Goal: Task Accomplishment & Management: Manage account settings

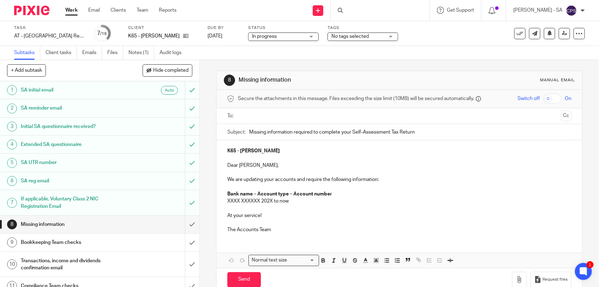
click at [366, 11] on div at bounding box center [380, 10] width 99 height 21
click at [141, 11] on link "Team" at bounding box center [143, 10] width 12 height 7
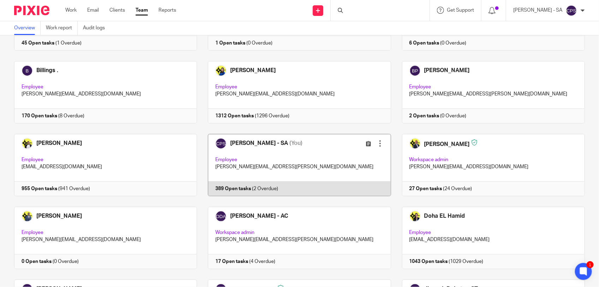
scroll to position [88, 0]
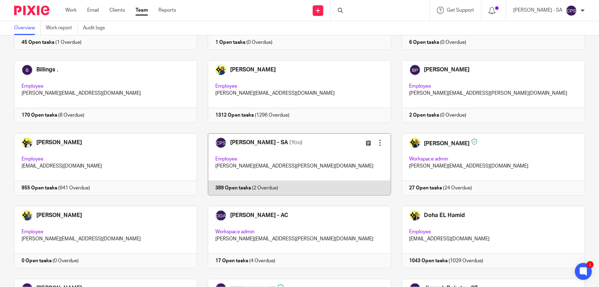
click at [303, 149] on link at bounding box center [294, 164] width 194 height 62
click at [313, 166] on link at bounding box center [294, 164] width 194 height 62
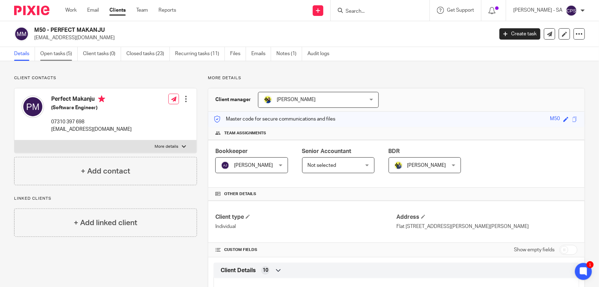
click at [58, 57] on link "Open tasks (5)" at bounding box center [58, 54] width 37 height 14
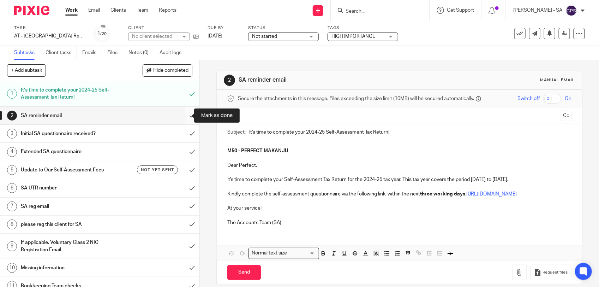
click at [182, 115] on input "submit" at bounding box center [100, 116] width 200 height 18
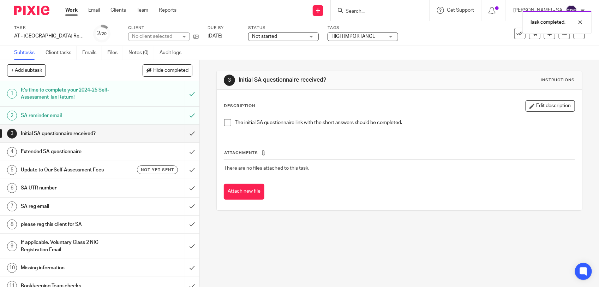
click at [225, 122] on span at bounding box center [227, 122] width 7 height 7
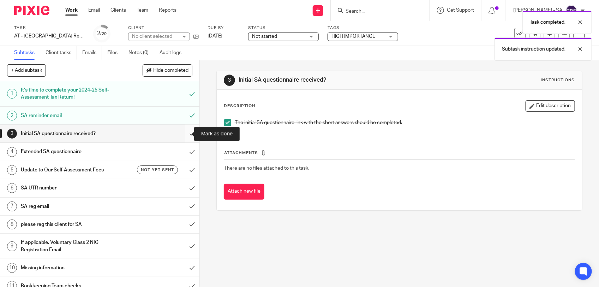
click at [181, 132] on input "submit" at bounding box center [100, 134] width 200 height 18
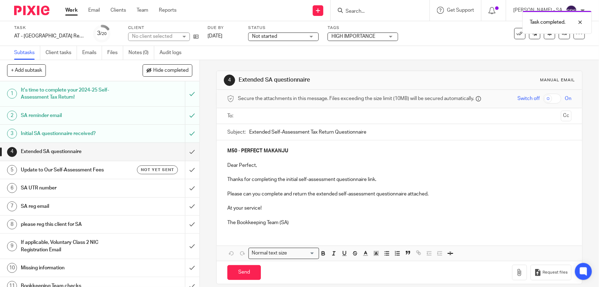
click at [279, 117] on input "text" at bounding box center [400, 116] width 318 height 8
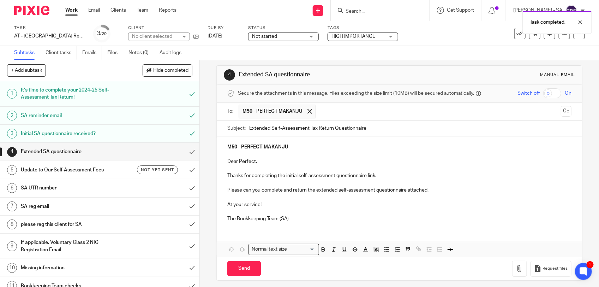
scroll to position [11, 0]
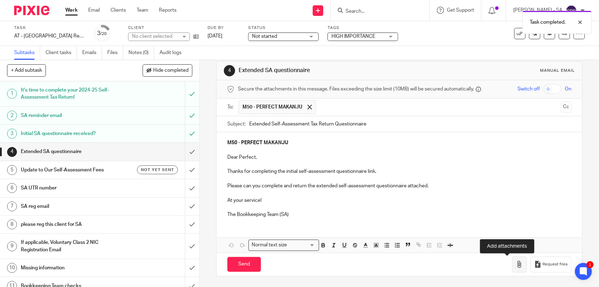
click at [516, 264] on icon "button" at bounding box center [519, 264] width 7 height 7
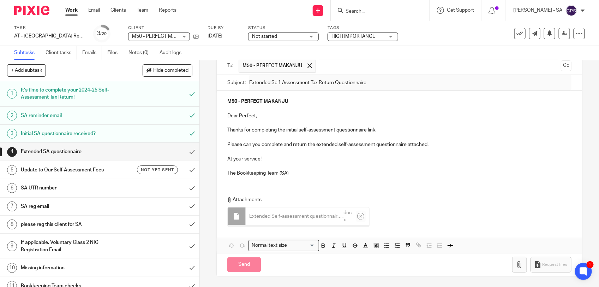
scroll to position [51, 0]
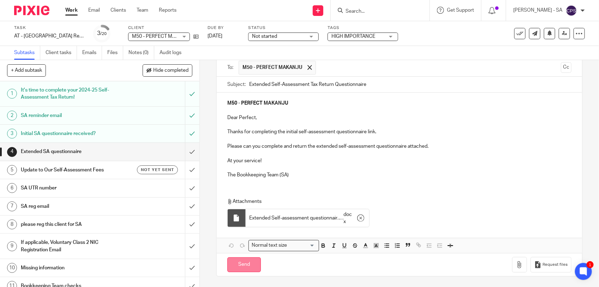
click at [242, 262] on input "Send" at bounding box center [244, 264] width 34 height 15
type input "Sent"
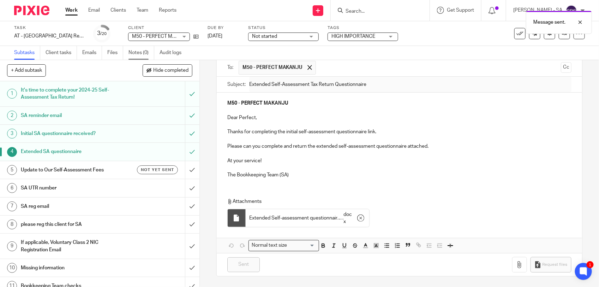
click at [138, 53] on link "Notes (0)" at bounding box center [142, 53] width 26 height 14
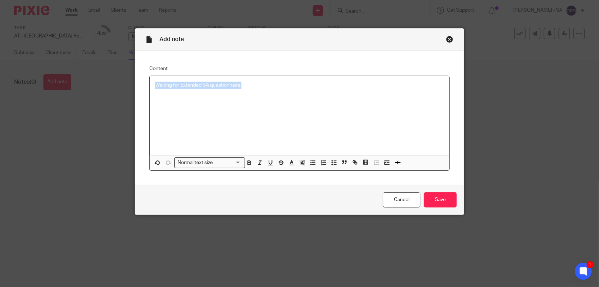
drag, startPoint x: 153, startPoint y: 85, endPoint x: 261, endPoint y: 89, distance: 108.9
click at [261, 89] on div "Waiting for Extended SA questionnaire." at bounding box center [300, 115] width 300 height 79
click at [332, 161] on icon "button" at bounding box center [334, 162] width 6 height 6
click at [289, 93] on div "Waiting for Extended SA questionnaire." at bounding box center [300, 115] width 300 height 79
click at [433, 200] on input "Save" at bounding box center [440, 199] width 33 height 15
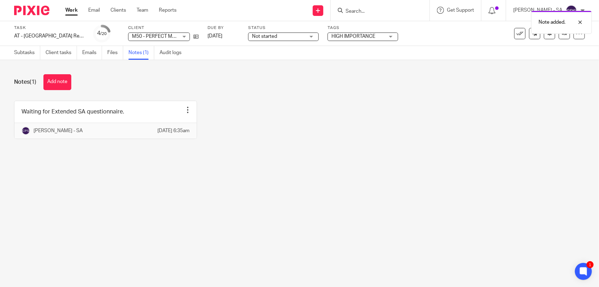
click at [367, 10] on div "Note added." at bounding box center [446, 20] width 293 height 27
click at [580, 24] on div at bounding box center [575, 22] width 19 height 8
click at [360, 10] on input "Search" at bounding box center [377, 11] width 64 height 6
paste input "[PERSON_NAME]"
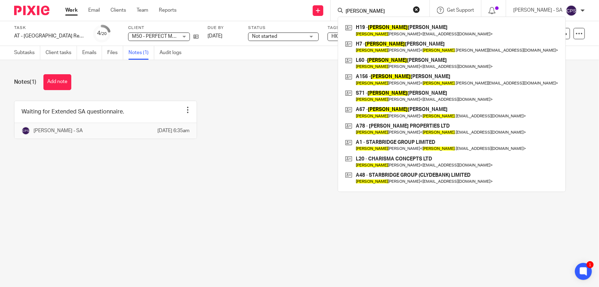
type input "[PERSON_NAME]"
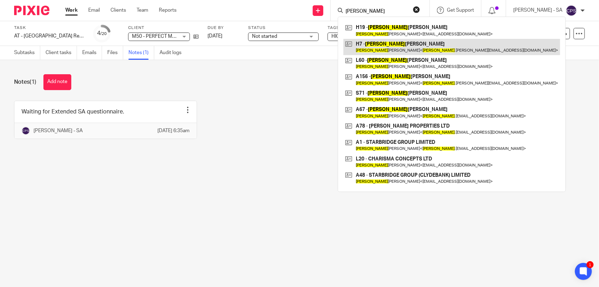
click at [453, 43] on link at bounding box center [452, 47] width 217 height 16
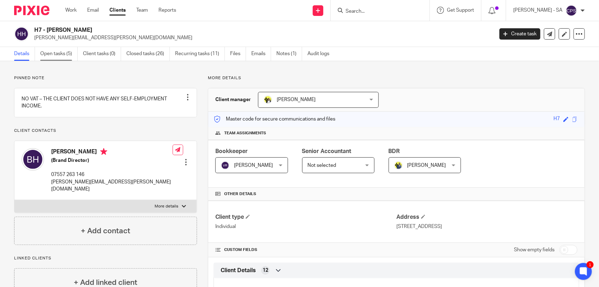
click link "Open tasks (5)"
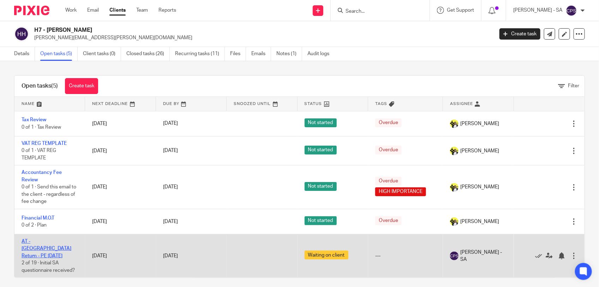
click at [53, 242] on link "AT - [GEOGRAPHIC_DATA] Return - PE [DATE]" at bounding box center [47, 248] width 50 height 19
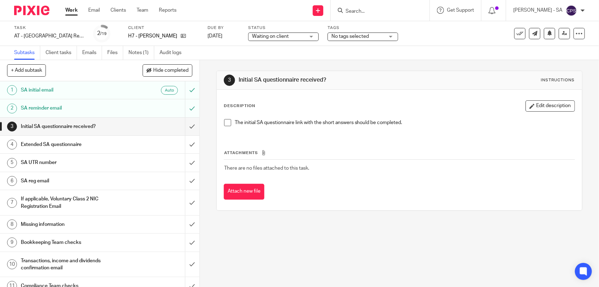
click at [225, 121] on span at bounding box center [227, 122] width 7 height 7
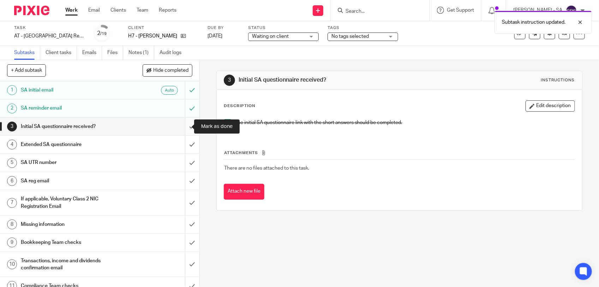
click at [181, 125] on input "submit" at bounding box center [100, 127] width 200 height 18
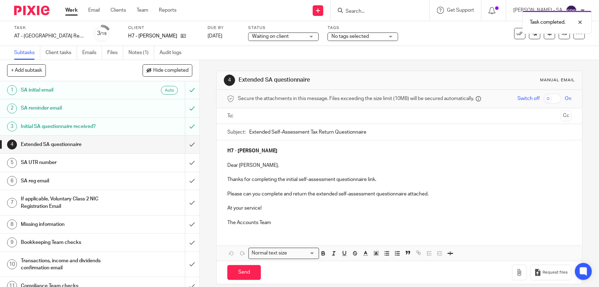
click at [264, 117] on input "text" at bounding box center [400, 116] width 318 height 8
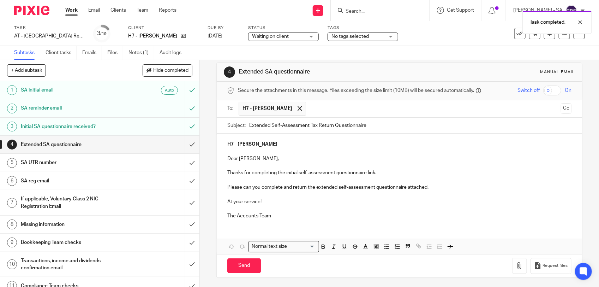
scroll to position [11, 0]
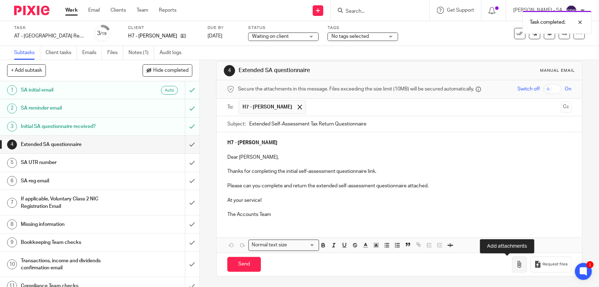
click at [516, 264] on icon "button" at bounding box center [519, 264] width 7 height 7
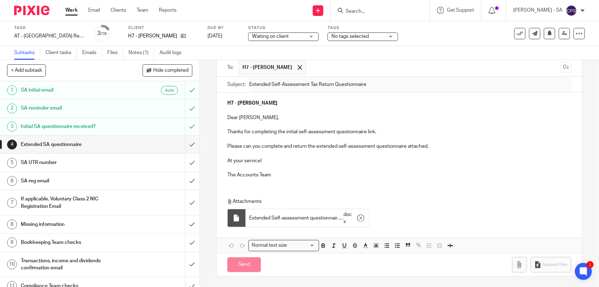
scroll to position [51, 0]
click at [241, 265] on input "Send" at bounding box center [244, 264] width 34 height 15
type input "Sent"
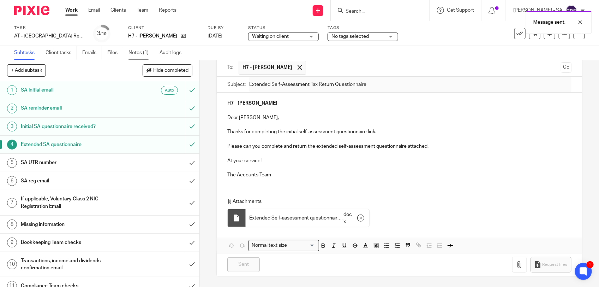
click at [135, 49] on link "Notes (1)" at bounding box center [142, 53] width 26 height 14
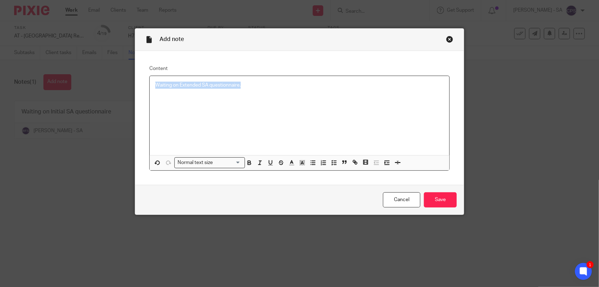
drag, startPoint x: 152, startPoint y: 85, endPoint x: 262, endPoint y: 87, distance: 109.5
click at [262, 87] on p "Waiting on Extended SA questionnaire." at bounding box center [299, 85] width 289 height 7
click at [334, 161] on line "button" at bounding box center [335, 161] width 2 height 0
click at [291, 90] on div "Waiting on Extended SA questionnaire." at bounding box center [305, 87] width 278 height 11
click at [433, 198] on input "Save" at bounding box center [440, 199] width 33 height 15
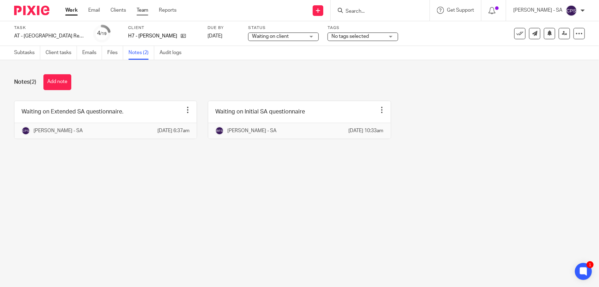
click at [143, 11] on link "Team" at bounding box center [143, 10] width 12 height 7
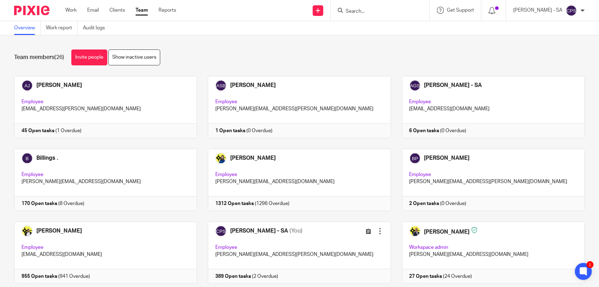
click at [361, 11] on input "Search" at bounding box center [377, 11] width 64 height 6
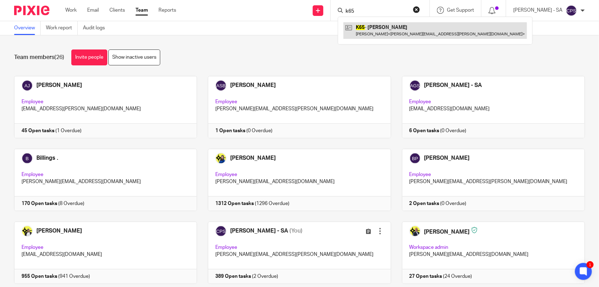
type input "k65"
click at [383, 36] on link at bounding box center [436, 30] width 184 height 16
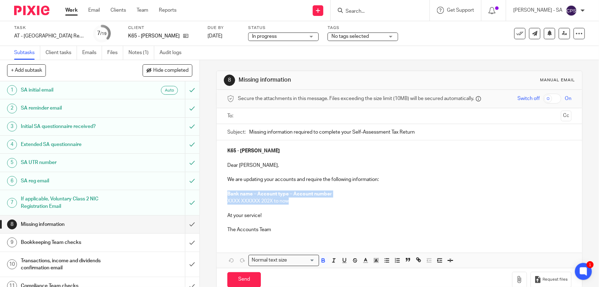
drag, startPoint x: 225, startPoint y: 193, endPoint x: 296, endPoint y: 202, distance: 71.6
click at [296, 202] on div "K65 - JOANNA KAWECKI Dear Joanna, We are updating your accounts and require the…" at bounding box center [400, 189] width 366 height 98
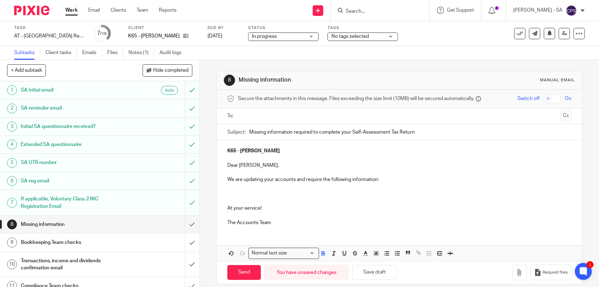
paste div
click at [227, 193] on strong "have you spent more than 183 days in the United Kingdom?:" at bounding box center [302, 193] width 151 height 5
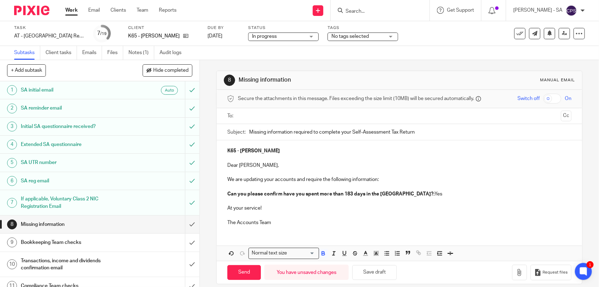
click at [285, 193] on strong "Can you please confirm have you spent more than 183 days in the United Kingdom?:" at bounding box center [330, 193] width 207 height 5
click at [424, 194] on p "Can you please confirm you have spent more than 183 days in the United Kingdom?…" at bounding box center [399, 193] width 344 height 7
drag, startPoint x: 225, startPoint y: 194, endPoint x: 518, endPoint y: 195, distance: 293.6
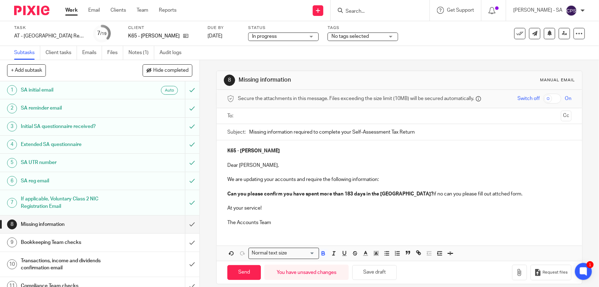
click at [518, 195] on p "Can you please confirm you have spent more than 183 days in the United Kingdom?…" at bounding box center [399, 193] width 344 height 7
copy p "Can you please confirm you have spent more than 183 days in the United Kingdom?…"
click at [224, 193] on div "K65 - JOANNA KAWECKI Dear Joanna, We are updating your accounts and require the…" at bounding box center [400, 185] width 366 height 91
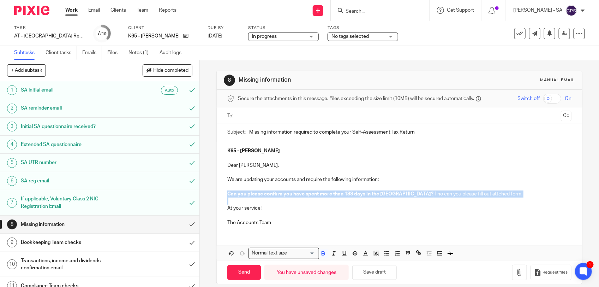
drag, startPoint x: 225, startPoint y: 194, endPoint x: 523, endPoint y: 200, distance: 297.9
click at [523, 200] on div "K65 - JOANNA KAWECKI Dear Joanna, We are updating your accounts and require the…" at bounding box center [400, 185] width 366 height 91
drag, startPoint x: 225, startPoint y: 194, endPoint x: 541, endPoint y: 200, distance: 315.9
click at [541, 200] on div "K65 - JOANNA KAWECKI Dear Joanna, We are updating your accounts and require the…" at bounding box center [400, 185] width 366 height 91
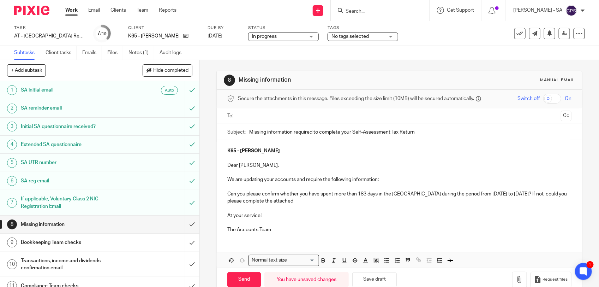
click at [319, 202] on p "Can you please confirm whether you have spent more than 183 days in the United …" at bounding box center [399, 197] width 344 height 14
click at [328, 202] on p "Can you please confirm whether you have spent more than 183 days in the United …" at bounding box center [399, 197] width 344 height 14
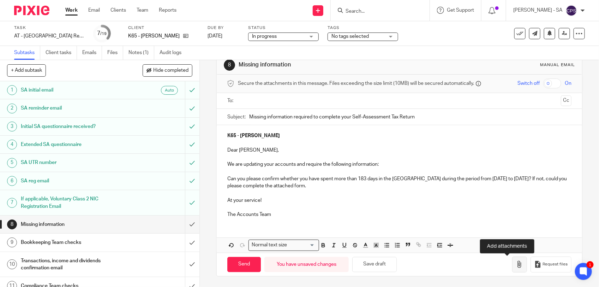
click at [516, 265] on icon "button" at bounding box center [519, 264] width 7 height 7
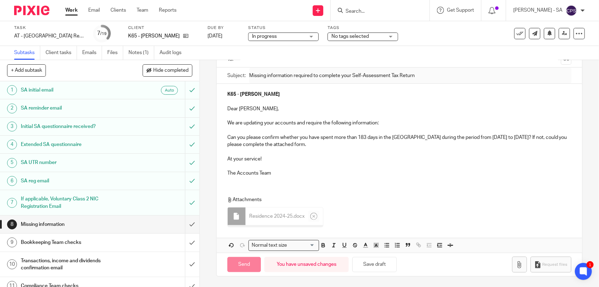
scroll to position [55, 0]
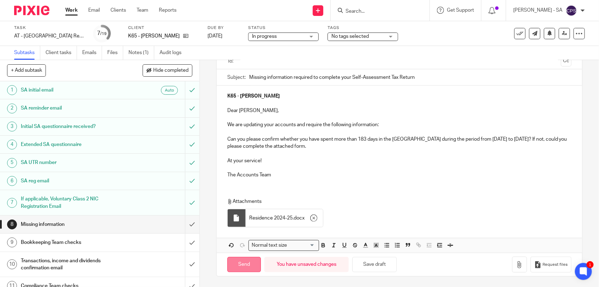
click at [246, 265] on input "Send" at bounding box center [244, 264] width 34 height 15
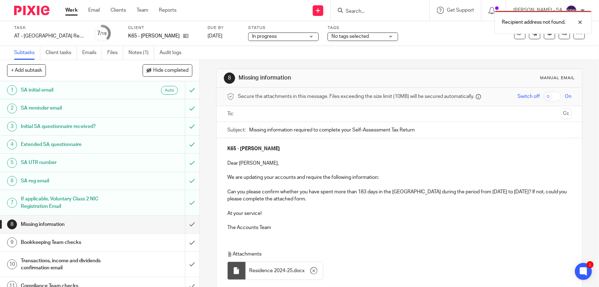
scroll to position [0, 0]
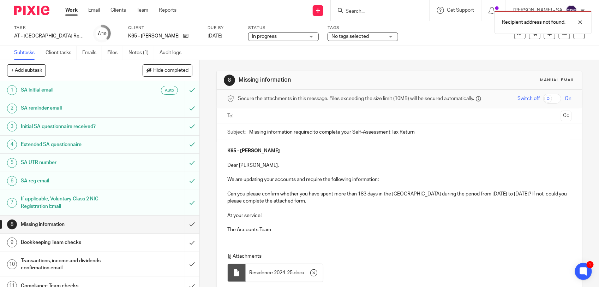
click at [296, 110] on ul at bounding box center [400, 116] width 323 height 12
click at [287, 117] on input "text" at bounding box center [400, 116] width 318 height 8
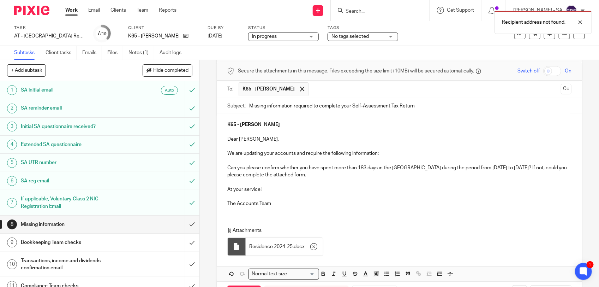
scroll to position [58, 0]
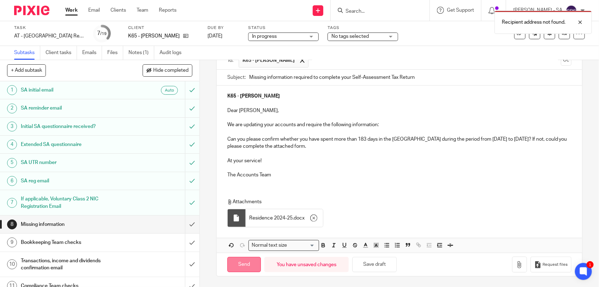
click at [247, 262] on input "Send" at bounding box center [244, 264] width 34 height 15
type input "Sent"
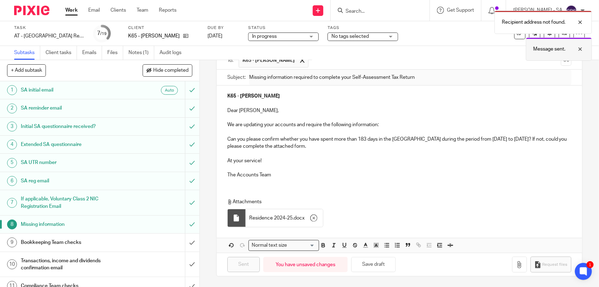
click at [581, 48] on div at bounding box center [575, 49] width 19 height 8
click at [580, 22] on div at bounding box center [575, 22] width 19 height 8
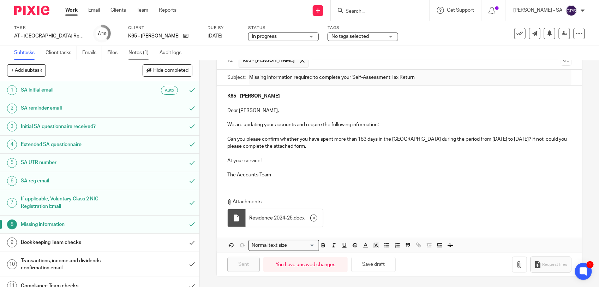
click at [140, 53] on link "Notes (1)" at bounding box center [142, 53] width 26 height 14
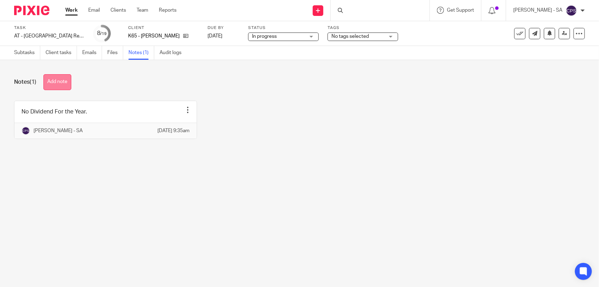
click at [64, 79] on button "Add note" at bounding box center [57, 82] width 28 height 16
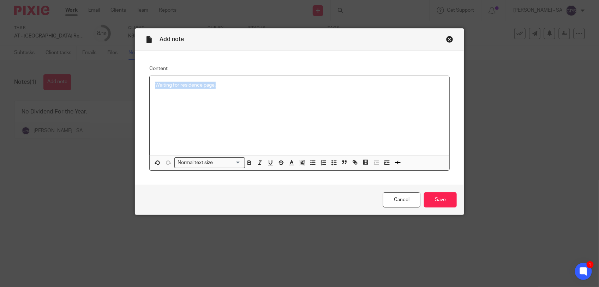
drag, startPoint x: 149, startPoint y: 83, endPoint x: 226, endPoint y: 85, distance: 76.7
click at [226, 85] on div "Waiting for residence page." at bounding box center [300, 115] width 300 height 79
click at [332, 162] on polyline "button" at bounding box center [332, 162] width 1 height 1
click at [264, 93] on div "Waiting for residence page." at bounding box center [300, 115] width 300 height 79
click at [437, 202] on input "Save" at bounding box center [440, 199] width 33 height 15
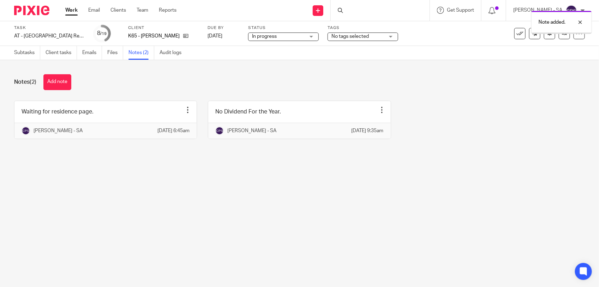
drag, startPoint x: 0, startPoint y: 0, endPoint x: 274, endPoint y: 36, distance: 276.1
click at [274, 36] on span "In progress" at bounding box center [264, 36] width 25 height 5
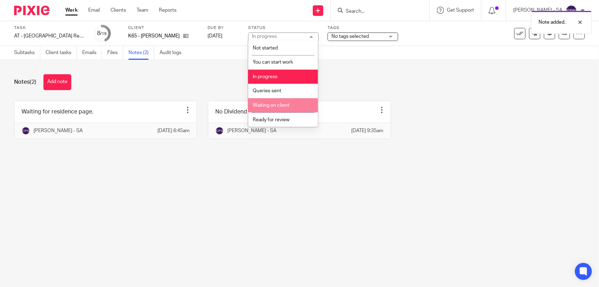
click at [279, 103] on span "Waiting on client" at bounding box center [271, 105] width 37 height 5
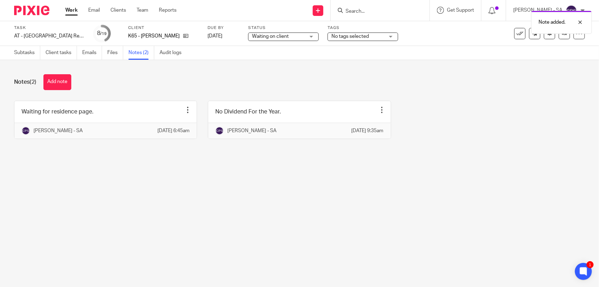
click at [223, 77] on div "Notes (2) Add note" at bounding box center [299, 82] width 571 height 16
click at [582, 23] on div at bounding box center [575, 22] width 19 height 8
click at [23, 54] on link "Subtasks" at bounding box center [27, 53] width 26 height 14
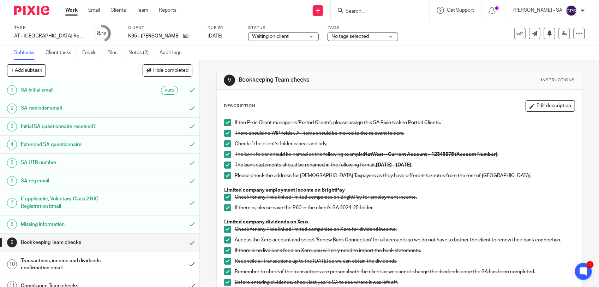
click at [356, 9] on input "Search" at bounding box center [377, 11] width 64 height 6
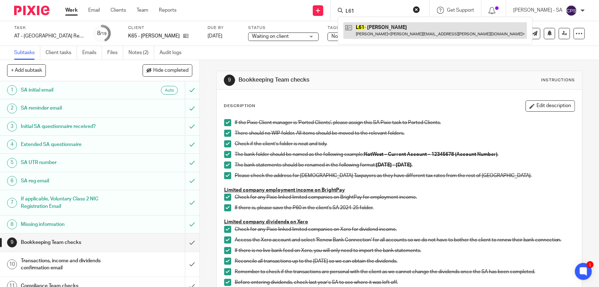
type input "L61"
click at [365, 28] on link at bounding box center [436, 30] width 184 height 16
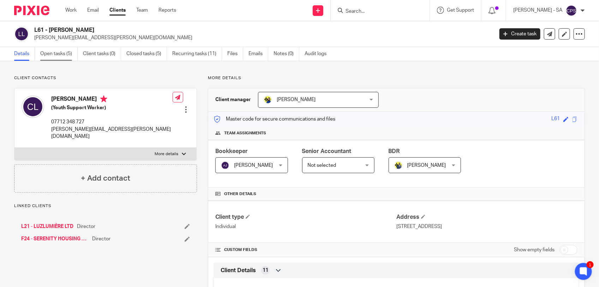
click at [55, 58] on link "Open tasks (5)" at bounding box center [58, 54] width 37 height 14
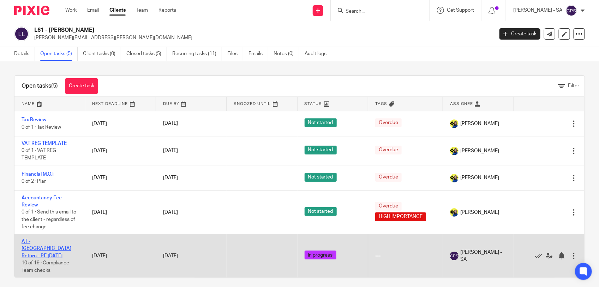
click at [49, 239] on link "AT - [GEOGRAPHIC_DATA] Return - PE [DATE]" at bounding box center [47, 248] width 50 height 19
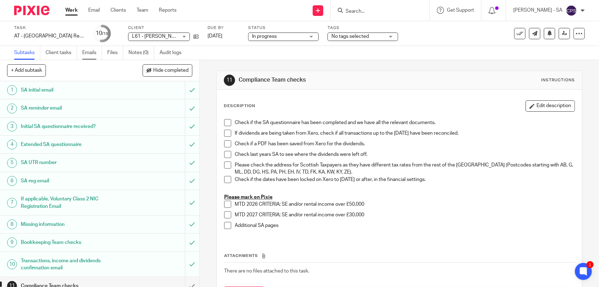
click at [91, 52] on link "Emails" at bounding box center [92, 53] width 20 height 14
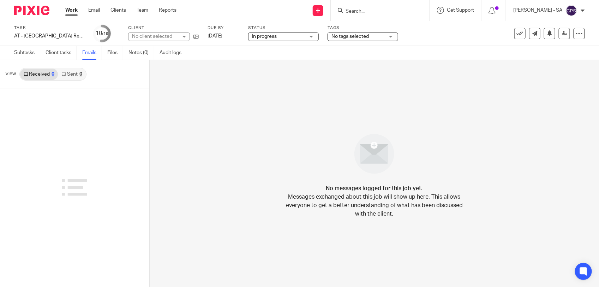
click at [73, 74] on link "Sent 0" at bounding box center [72, 74] width 28 height 11
click at [41, 77] on link "Received 0" at bounding box center [39, 74] width 38 height 11
click at [76, 78] on link "Sent 0" at bounding box center [72, 74] width 28 height 11
click at [28, 57] on link "Subtasks" at bounding box center [27, 53] width 26 height 14
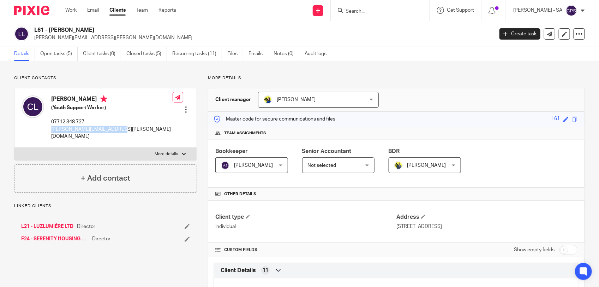
drag, startPoint x: 51, startPoint y: 130, endPoint x: 122, endPoint y: 128, distance: 71.4
click at [122, 128] on div "Claudia Lewinson (Youth Support Worker) 07712 348 727 claudia.lewinson@yahoo.co…" at bounding box center [105, 117] width 182 height 59
copy p "claudia.lewinson@yahoo.com"
click at [354, 11] on input "Search" at bounding box center [377, 11] width 64 height 6
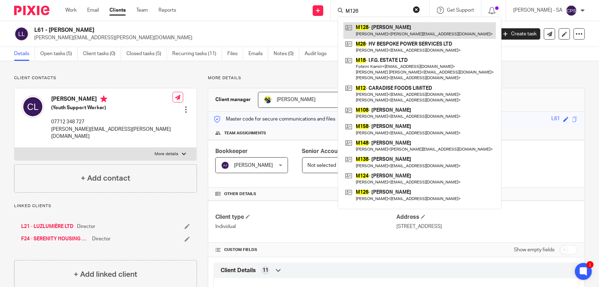
type input "M128"
click at [375, 33] on link at bounding box center [420, 30] width 153 height 16
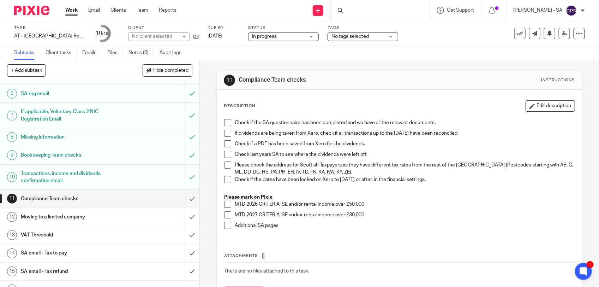
scroll to position [88, 0]
click at [360, 13] on div at bounding box center [380, 10] width 99 height 21
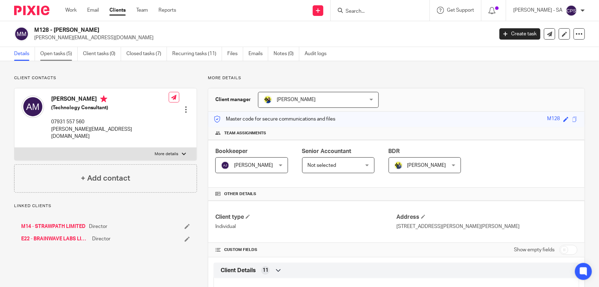
click at [59, 57] on link "Open tasks (5)" at bounding box center [58, 54] width 37 height 14
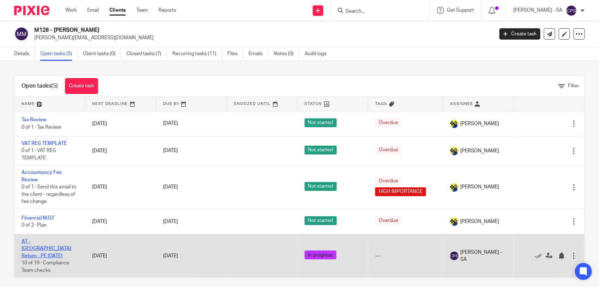
click at [55, 241] on link "AT - [GEOGRAPHIC_DATA] Return - PE [DATE]" at bounding box center [47, 248] width 50 height 19
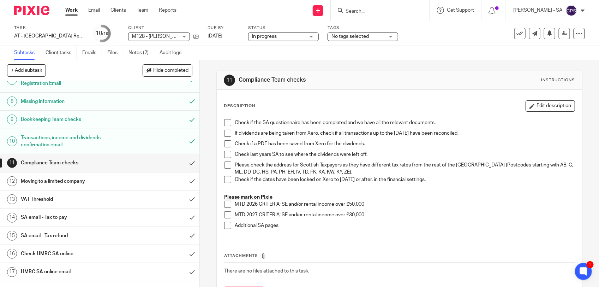
scroll to position [132, 0]
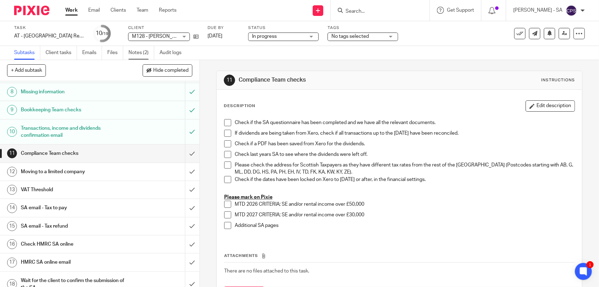
click at [131, 52] on link "Notes (2)" at bounding box center [142, 53] width 26 height 14
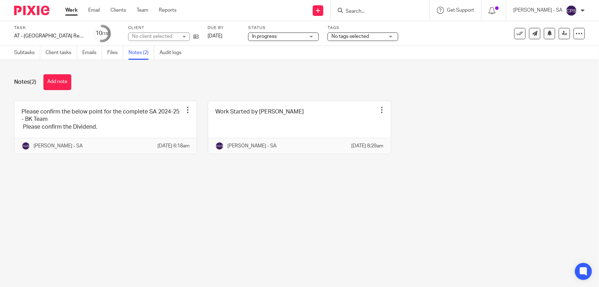
click at [22, 55] on link "Subtasks" at bounding box center [27, 53] width 26 height 14
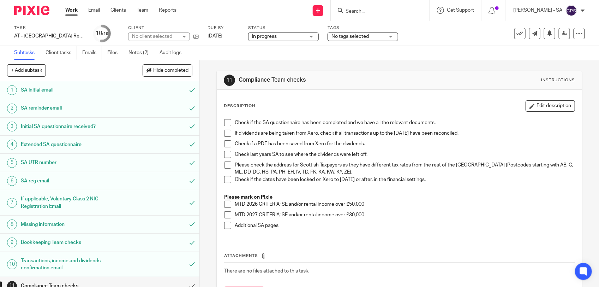
scroll to position [132, 0]
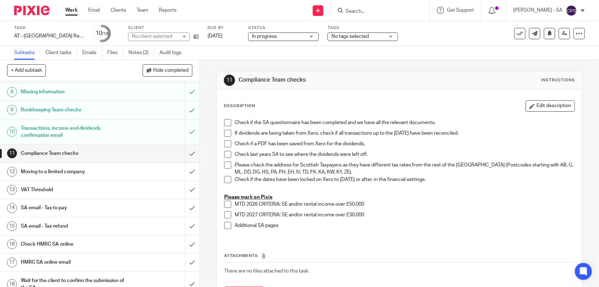
click at [71, 208] on h1 "SA email - Tax to pay" at bounding box center [73, 207] width 105 height 11
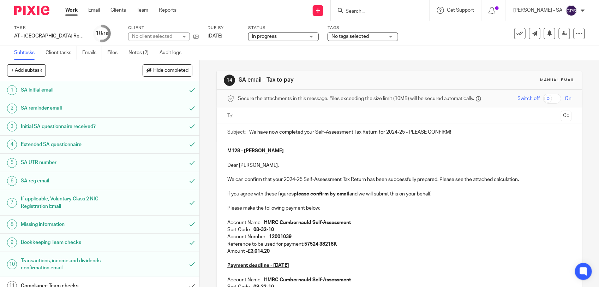
scroll to position [44, 0]
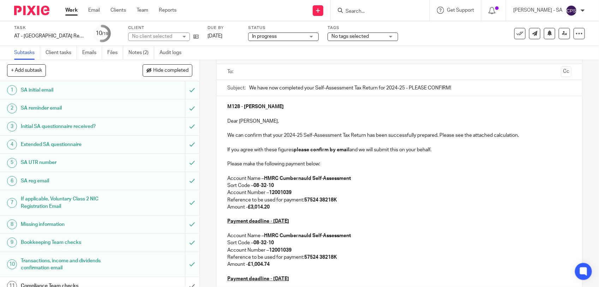
drag, startPoint x: 250, startPoint y: 208, endPoint x: 279, endPoint y: 208, distance: 29.3
click at [279, 208] on p "Amount - £3,014.20" at bounding box center [399, 206] width 344 height 7
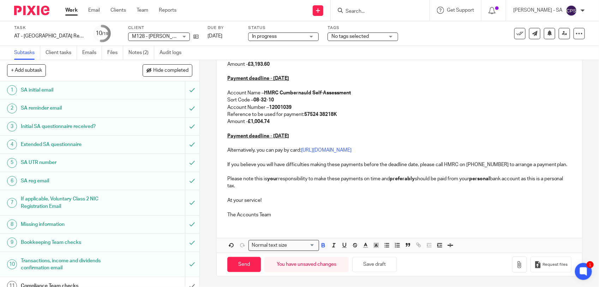
scroll to position [195, 0]
click at [380, 261] on button "Save draft" at bounding box center [375, 264] width 45 height 15
click at [580, 22] on div at bounding box center [575, 22] width 19 height 8
click at [368, 267] on button "Save draft" at bounding box center [375, 264] width 45 height 15
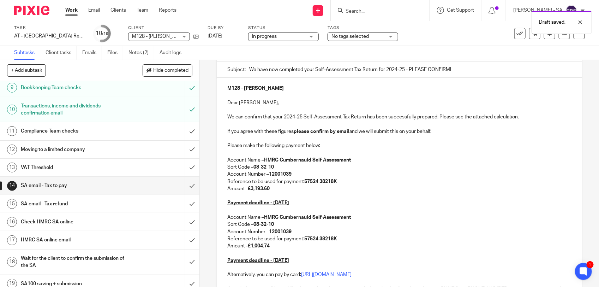
scroll to position [162, 0]
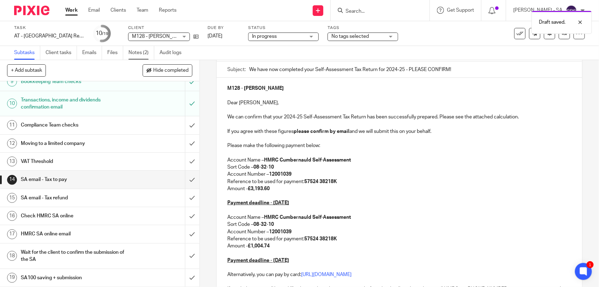
click at [138, 52] on link "Notes (2)" at bounding box center [142, 53] width 26 height 14
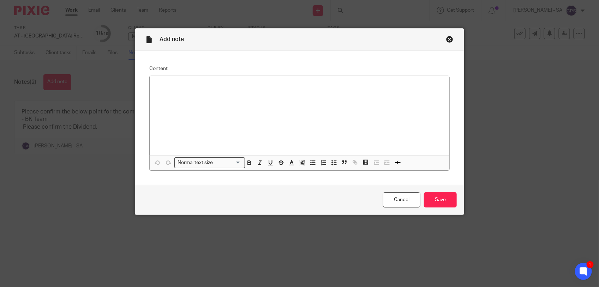
click at [179, 87] on p at bounding box center [299, 85] width 289 height 7
paste div
click at [176, 87] on p "Please check SA and send to the client." at bounding box center [299, 85] width 289 height 7
drag, startPoint x: 152, startPoint y: 85, endPoint x: 246, endPoint y: 82, distance: 94.0
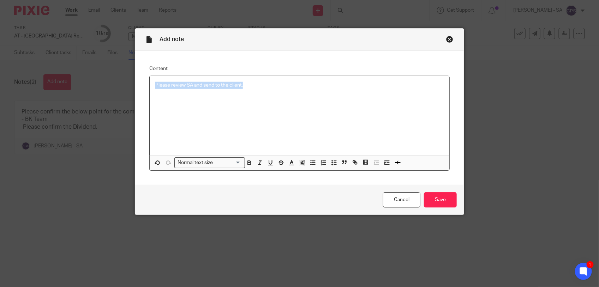
click at [246, 82] on p "Please review SA and send to the client." at bounding box center [299, 85] width 289 height 7
click at [331, 162] on icon "button" at bounding box center [334, 162] width 6 height 6
click at [286, 90] on div "Please review SA and send to the client." at bounding box center [305, 87] width 278 height 11
click at [441, 200] on input "Save" at bounding box center [440, 199] width 33 height 15
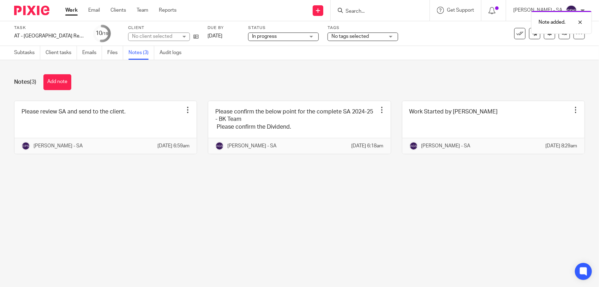
click at [274, 34] on span "In progress" at bounding box center [264, 36] width 25 height 5
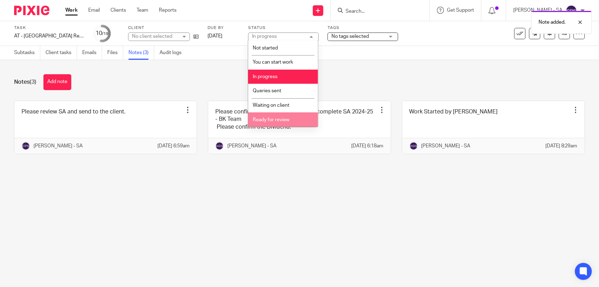
click at [272, 117] on span "Ready for review" at bounding box center [271, 119] width 37 height 5
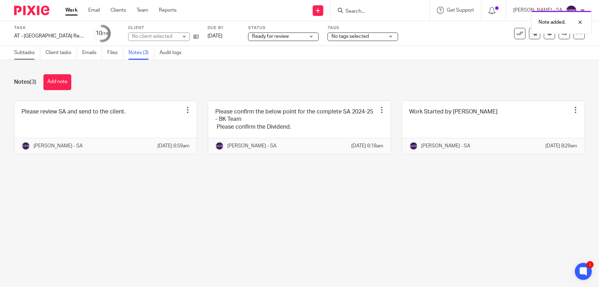
click at [34, 55] on link "Subtasks" at bounding box center [27, 53] width 26 height 14
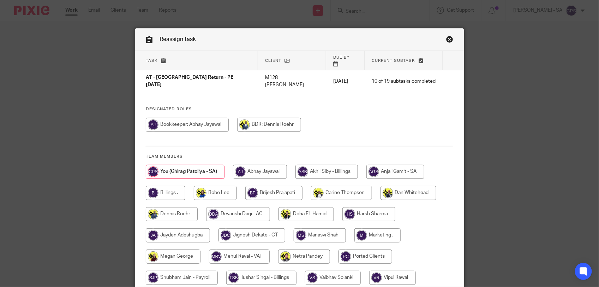
scroll to position [44, 0]
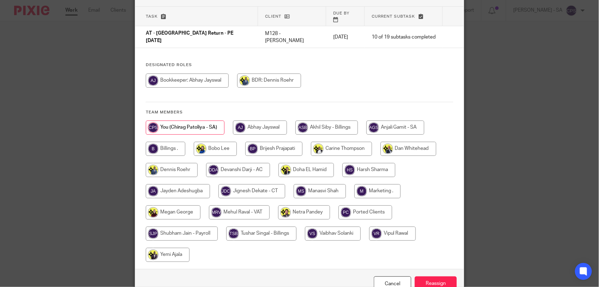
click at [284, 205] on input "radio" at bounding box center [304, 212] width 52 height 14
radio input "true"
click at [427, 276] on input "Reassign" at bounding box center [436, 283] width 42 height 15
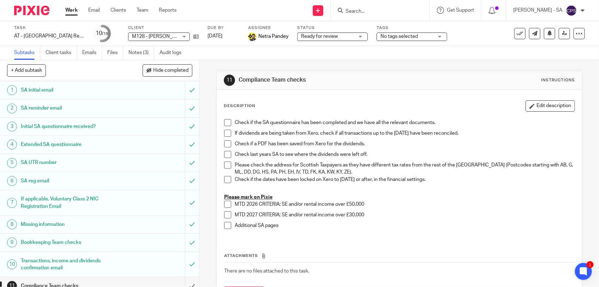
click at [364, 12] on input "Search" at bounding box center [377, 11] width 64 height 6
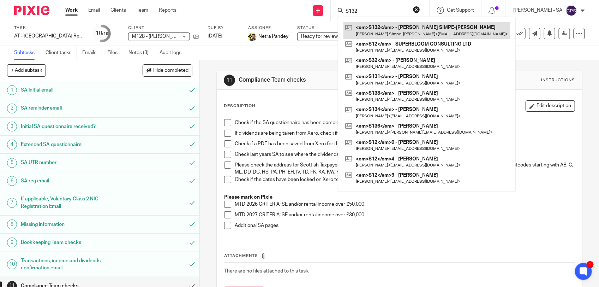
type input "S132"
click at [404, 32] on link at bounding box center [427, 30] width 167 height 16
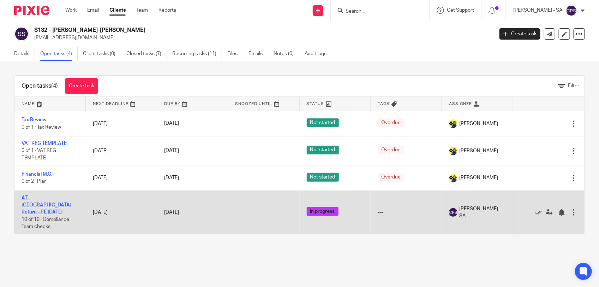
click at [57, 196] on link "AT - [GEOGRAPHIC_DATA] Return - PE [DATE]" at bounding box center [47, 204] width 50 height 19
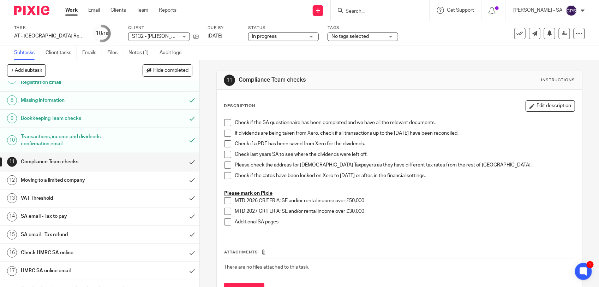
scroll to position [132, 0]
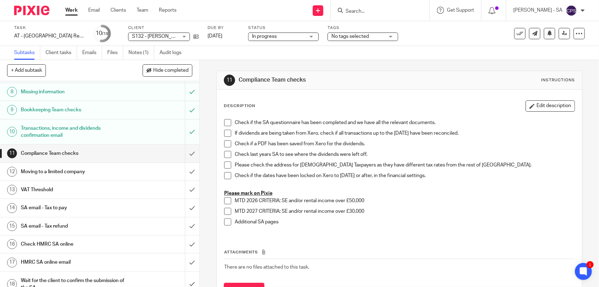
click at [77, 209] on h1 "SA email - Tax to pay" at bounding box center [73, 207] width 105 height 11
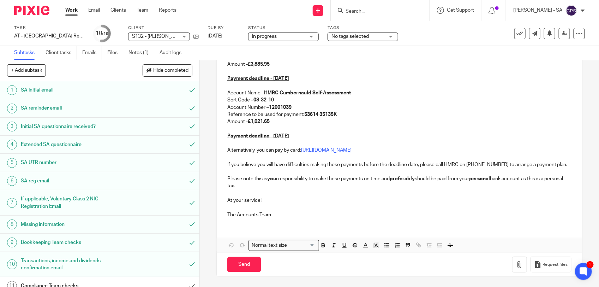
scroll to position [195, 0]
click at [135, 52] on link "Notes (1)" at bounding box center [142, 53] width 26 height 14
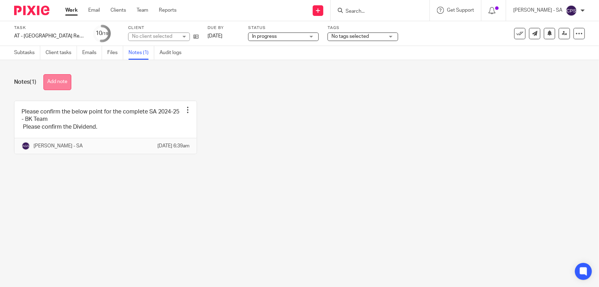
click at [60, 82] on button "Add note" at bounding box center [57, 82] width 28 height 16
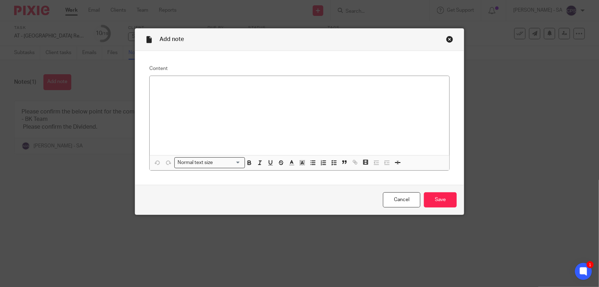
click at [172, 82] on p at bounding box center [299, 85] width 289 height 7
paste div
click at [174, 84] on p "Please check SA and send to the client." at bounding box center [299, 85] width 289 height 7
drag, startPoint x: 151, startPoint y: 85, endPoint x: 258, endPoint y: 85, distance: 107.4
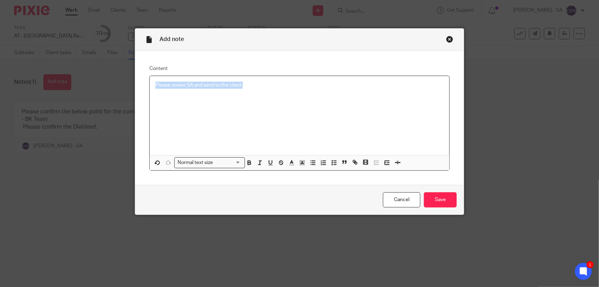
click at [258, 85] on div "Please review SA and send to the client." at bounding box center [300, 115] width 300 height 79
click at [334, 161] on line "button" at bounding box center [335, 161] width 2 height 0
click at [277, 88] on p "Please review SA and send to the client." at bounding box center [305, 85] width 278 height 7
click at [431, 199] on input "Save" at bounding box center [440, 199] width 33 height 15
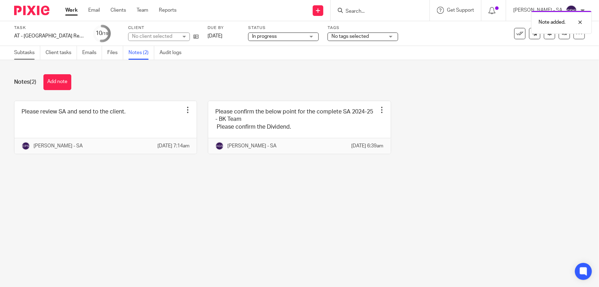
click at [18, 55] on link "Subtasks" at bounding box center [27, 53] width 26 height 14
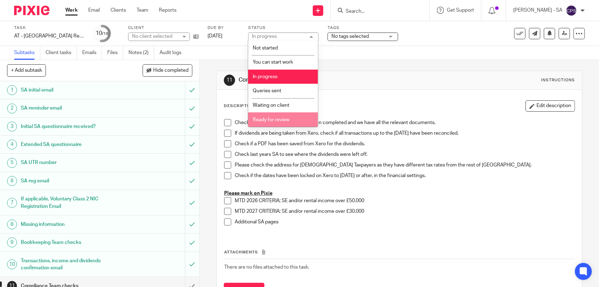
click at [275, 122] on li "Ready for review" at bounding box center [283, 119] width 70 height 14
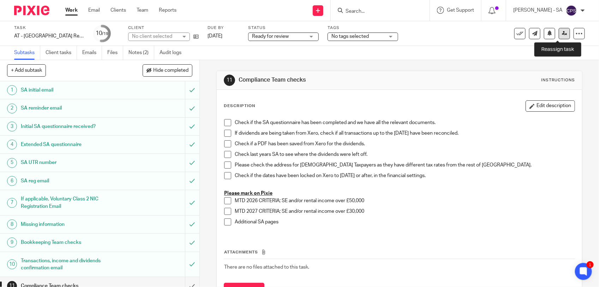
click at [562, 34] on icon at bounding box center [564, 33] width 5 height 5
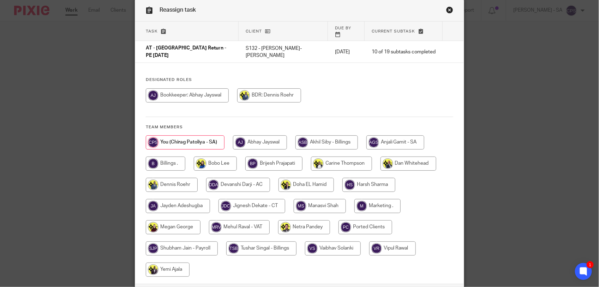
scroll to position [44, 0]
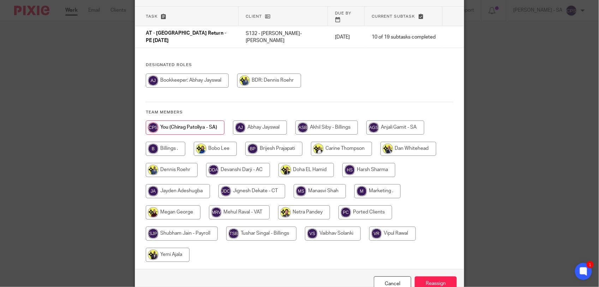
click at [301, 205] on input "radio" at bounding box center [304, 212] width 52 height 14
radio input "true"
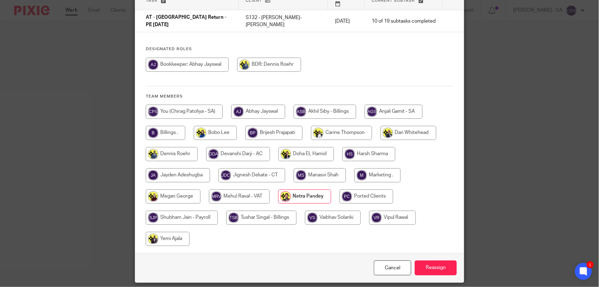
scroll to position [74, 0]
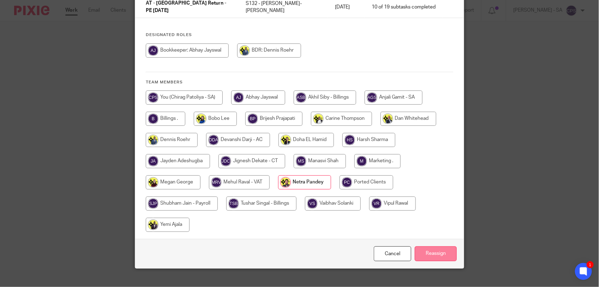
click at [423, 246] on input "Reassign" at bounding box center [436, 253] width 42 height 15
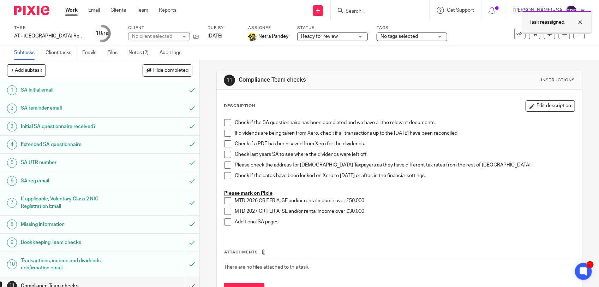
drag, startPoint x: 582, startPoint y: 21, endPoint x: 574, endPoint y: 26, distance: 9.0
click at [581, 20] on div at bounding box center [575, 22] width 19 height 8
click at [366, 10] on input "Search" at bounding box center [377, 11] width 64 height 6
paste input "Dariel"
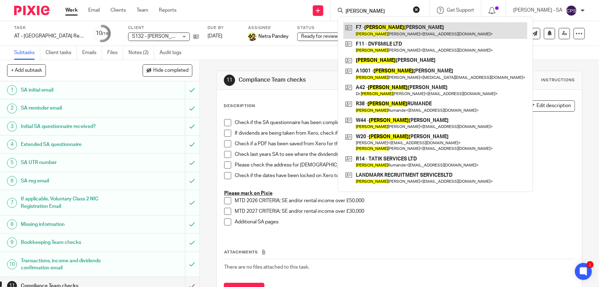
type input "Dariel"
click at [384, 31] on link at bounding box center [436, 30] width 184 height 16
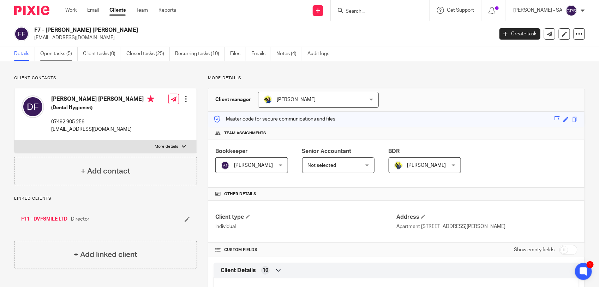
click at [59, 55] on link "Open tasks (5)" at bounding box center [58, 54] width 37 height 14
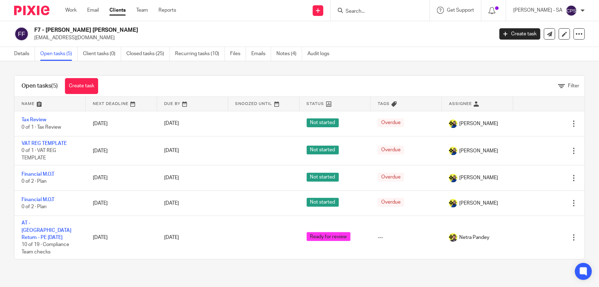
click at [51, 224] on link "AT - [GEOGRAPHIC_DATA] Return - PE [DATE]" at bounding box center [47, 229] width 50 height 19
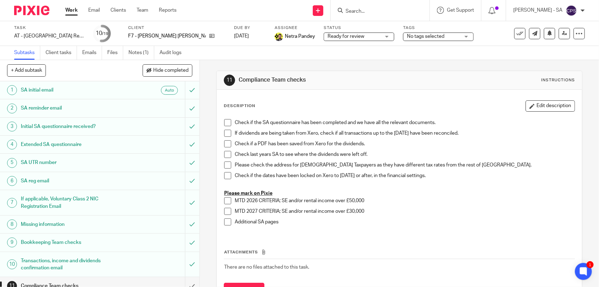
click at [357, 11] on input "Search" at bounding box center [377, 11] width 64 height 6
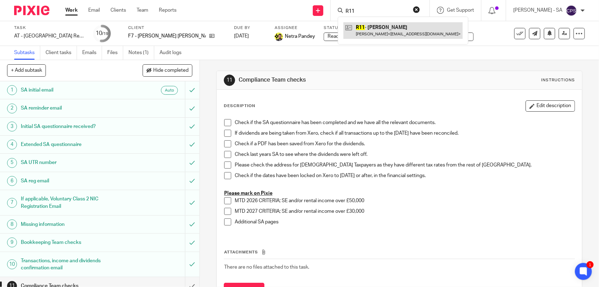
type input "R11"
click at [375, 24] on link at bounding box center [403, 30] width 119 height 16
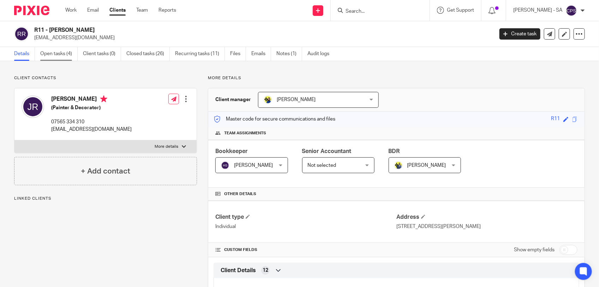
click at [54, 59] on link "Open tasks (4)" at bounding box center [58, 54] width 37 height 14
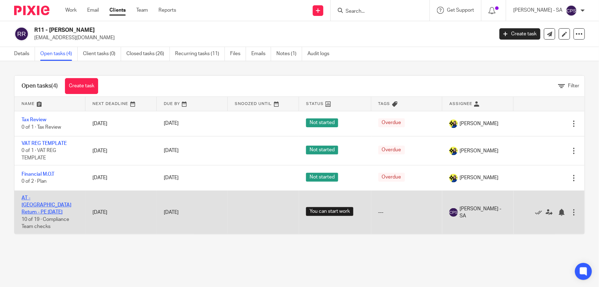
click at [48, 200] on link "AT - [GEOGRAPHIC_DATA] Return - PE [DATE]" at bounding box center [47, 204] width 50 height 19
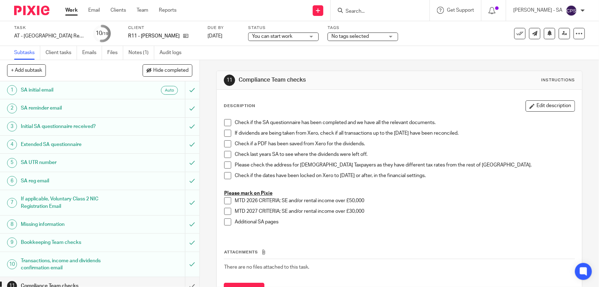
click at [137, 54] on link "Notes (1)" at bounding box center [142, 53] width 26 height 14
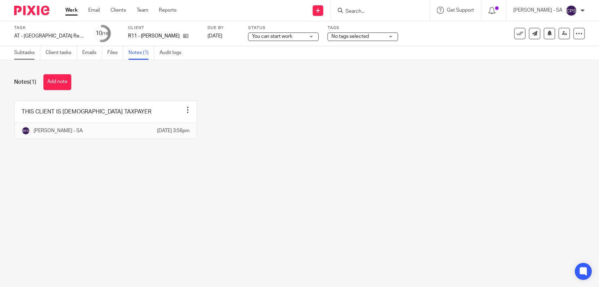
click at [22, 53] on link "Subtasks" at bounding box center [27, 53] width 26 height 14
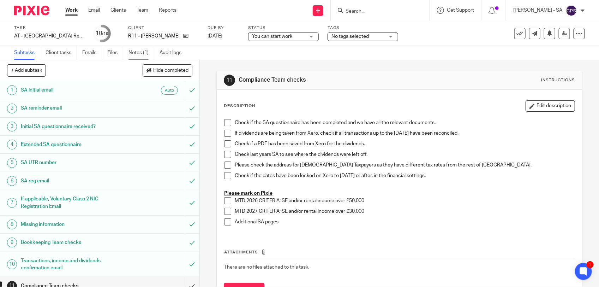
click at [141, 52] on link "Notes (1)" at bounding box center [142, 53] width 26 height 14
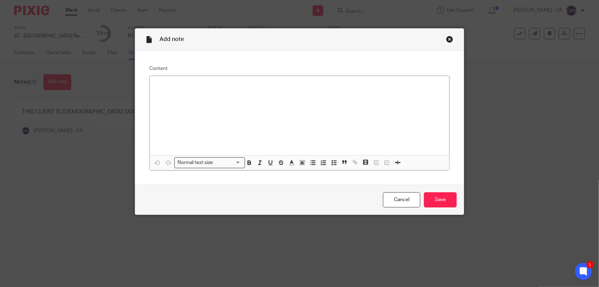
click at [170, 81] on div at bounding box center [300, 115] width 300 height 79
click at [160, 101] on p at bounding box center [299, 99] width 289 height 7
drag, startPoint x: 151, startPoint y: 100, endPoint x: 224, endPoint y: 100, distance: 73.1
click at [224, 100] on div "Please confirm the below point for the complete SA 2024-25 - BK Team Please con…" at bounding box center [300, 115] width 300 height 79
click at [334, 162] on line "button" at bounding box center [335, 162] width 2 height 0
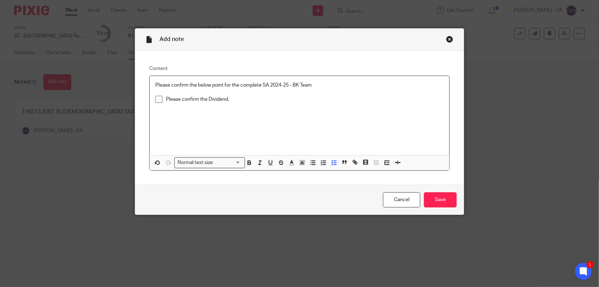
click at [254, 97] on p "Please confirm the Dividend." at bounding box center [305, 99] width 278 height 7
click at [428, 196] on input "Save" at bounding box center [440, 199] width 33 height 15
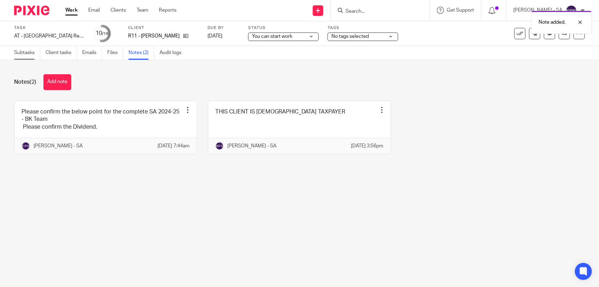
click at [31, 54] on link "Subtasks" at bounding box center [27, 53] width 26 height 14
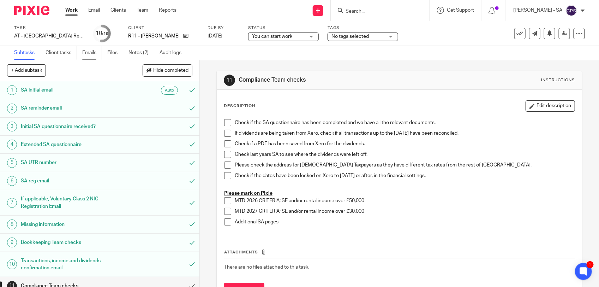
click at [82, 54] on link "Emails" at bounding box center [92, 53] width 20 height 14
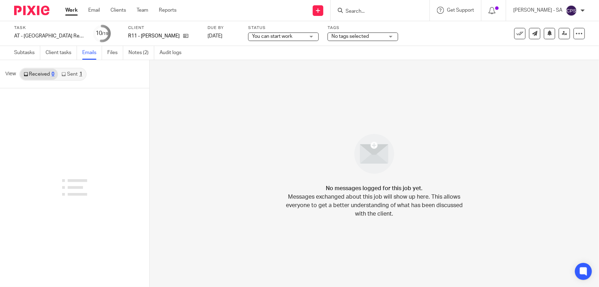
click at [67, 75] on link "Sent 1" at bounding box center [72, 74] width 28 height 11
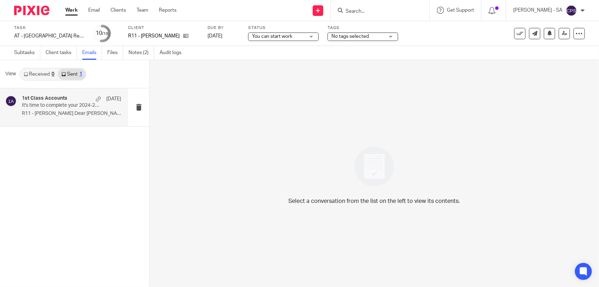
click at [75, 120] on div "1st Class Accounts 6 Apr It's time to complete your 2024-25 Self-Assessment Tax…" at bounding box center [64, 107] width 128 height 38
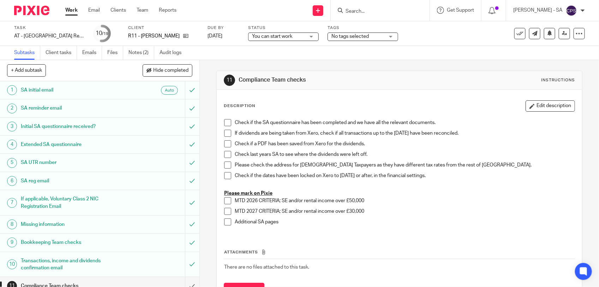
scroll to position [88, 0]
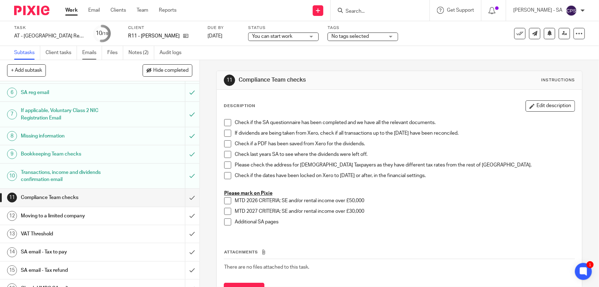
click at [89, 53] on link "Emails" at bounding box center [92, 53] width 20 height 14
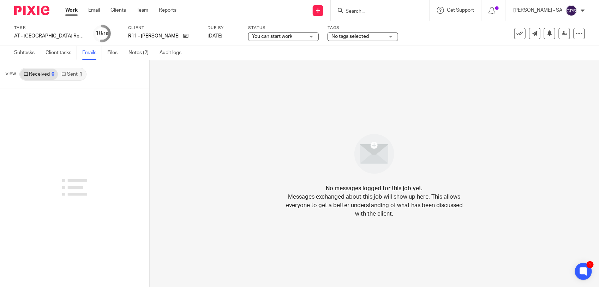
click at [75, 74] on link "Sent 1" at bounding box center [72, 74] width 28 height 11
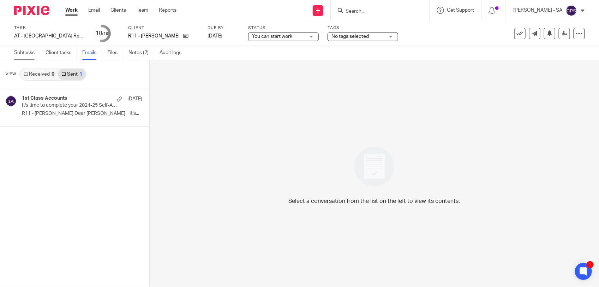
click at [22, 55] on link "Subtasks" at bounding box center [27, 53] width 26 height 14
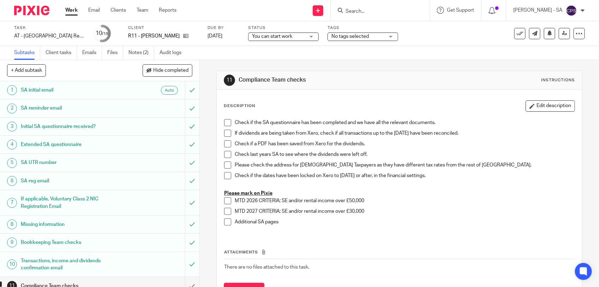
scroll to position [44, 0]
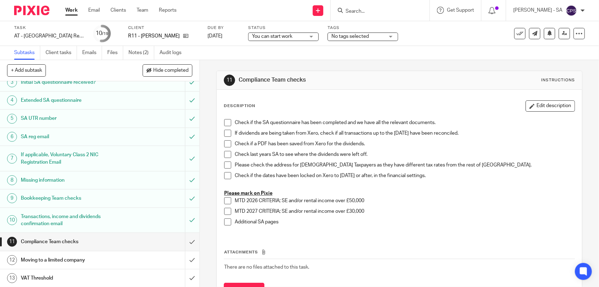
click at [82, 175] on link "8 Missing information" at bounding box center [92, 180] width 185 height 18
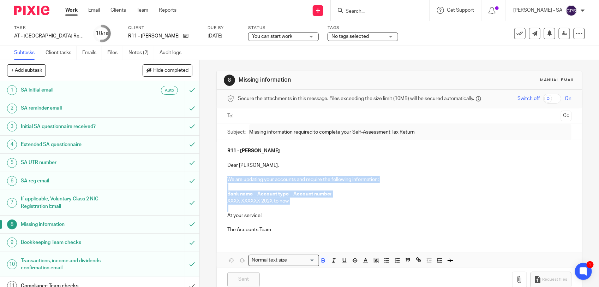
drag, startPoint x: 225, startPoint y: 179, endPoint x: 294, endPoint y: 205, distance: 73.3
click at [294, 205] on div "R11 - [PERSON_NAME] Dear [PERSON_NAME], We are updating your accounts and requi…" at bounding box center [400, 189] width 366 height 98
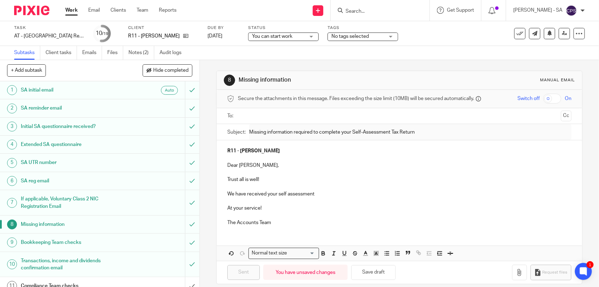
click at [324, 195] on p "We have received your self assessment" at bounding box center [399, 193] width 344 height 7
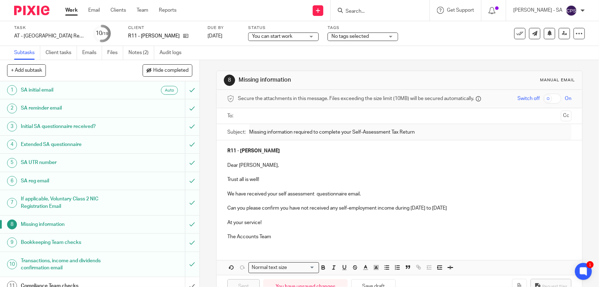
click at [489, 207] on p "Can you please confirm you have not received any self-employment income during …" at bounding box center [399, 208] width 344 height 7
click at [304, 209] on p "Can you please confirm you have not received any self-employment income during …" at bounding box center [399, 208] width 344 height 7
click at [486, 209] on p "Can you please confirm you have received any self-employment income during 06th…" at bounding box center [399, 208] width 344 height 7
click at [527, 211] on p "Can you please confirm you have received any self-employment income during 06th…" at bounding box center [399, 208] width 344 height 7
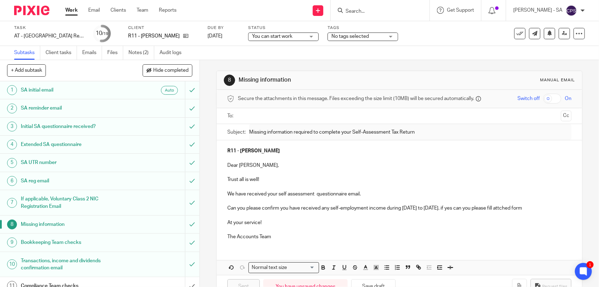
drag, startPoint x: 225, startPoint y: 193, endPoint x: 239, endPoint y: 218, distance: 28.9
click at [239, 218] on div "R11 - JOHN RITCHIE Dear John, Trust all is well! We have received your self ass…" at bounding box center [400, 192] width 366 height 105
copy div "We have received your self assessment questionnaire email. Can you please confi…"
click at [224, 194] on div "R11 - JOHN RITCHIE Dear John, Trust all is well! We have received your self ass…" at bounding box center [400, 192] width 366 height 105
drag, startPoint x: 224, startPoint y: 194, endPoint x: 237, endPoint y: 215, distance: 25.1
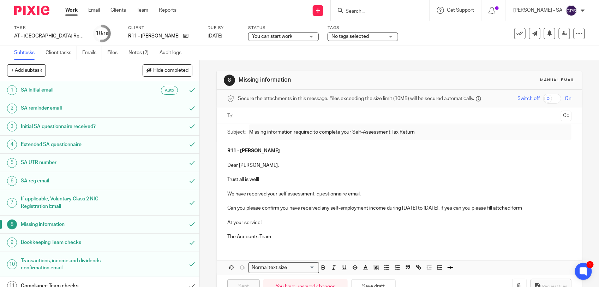
click at [237, 215] on div "R11 - JOHN RITCHIE Dear John, Trust all is well! We have received your self ass…" at bounding box center [400, 192] width 366 height 105
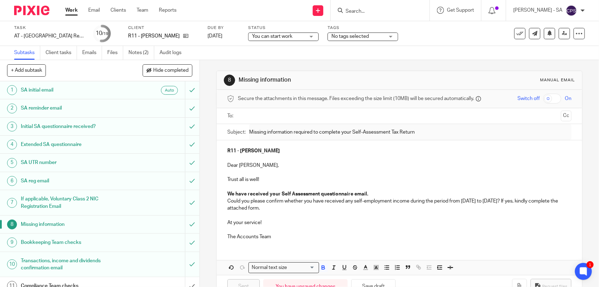
click at [370, 191] on p "We have received your Self Assessment questionnaire email." at bounding box center [399, 193] width 344 height 7
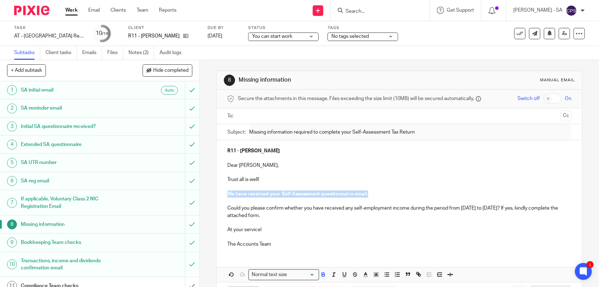
drag, startPoint x: 225, startPoint y: 193, endPoint x: 373, endPoint y: 193, distance: 147.7
click at [373, 193] on p "We have received your Self Assessment questionnaire email." at bounding box center [399, 193] width 344 height 7
click at [322, 278] on icon "button" at bounding box center [323, 274] width 6 height 6
click at [308, 216] on p "Could you please confirm whether you have received any self-employment income d…" at bounding box center [399, 212] width 344 height 14
click at [278, 246] on p "The Accounts Team" at bounding box center [399, 244] width 344 height 7
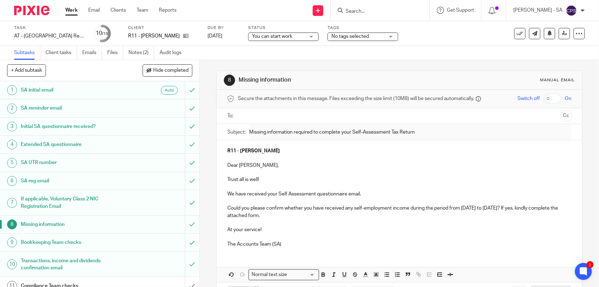
click at [255, 117] on input "text" at bounding box center [400, 116] width 318 height 8
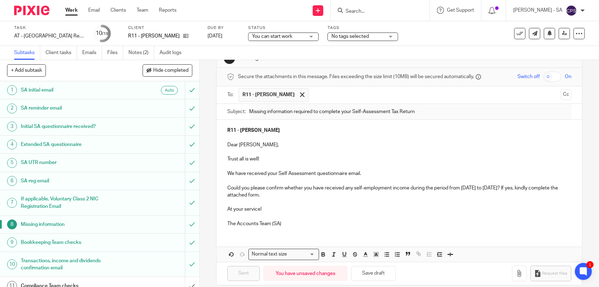
scroll to position [32, 0]
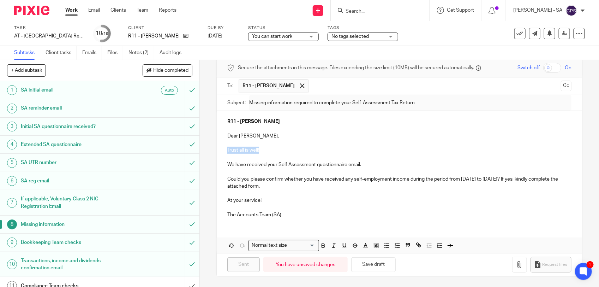
drag, startPoint x: 225, startPoint y: 149, endPoint x: 261, endPoint y: 148, distance: 35.3
click at [261, 148] on p "Trust all is well!" at bounding box center [399, 150] width 344 height 7
copy p "Trust all is well!"
click at [259, 150] on p "Trust all is well!" at bounding box center [399, 150] width 344 height 7
click at [516, 265] on icon "button" at bounding box center [519, 264] width 7 height 7
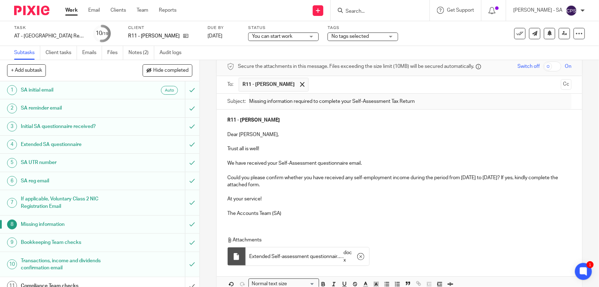
scroll to position [72, 0]
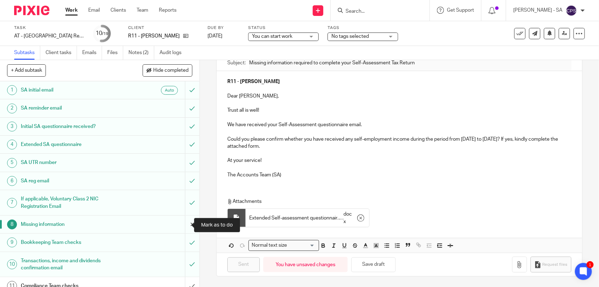
click at [185, 224] on input "submit" at bounding box center [100, 224] width 200 height 18
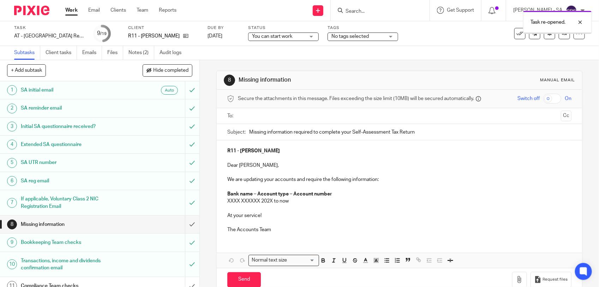
scroll to position [16, 0]
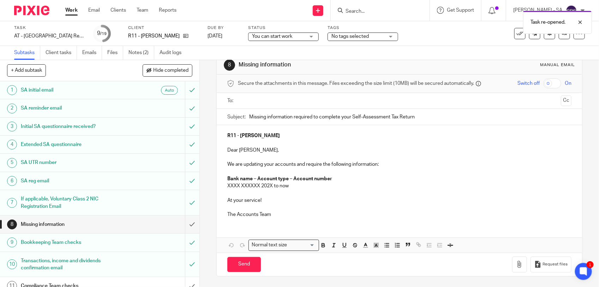
click at [257, 98] on input "text" at bounding box center [400, 101] width 318 height 8
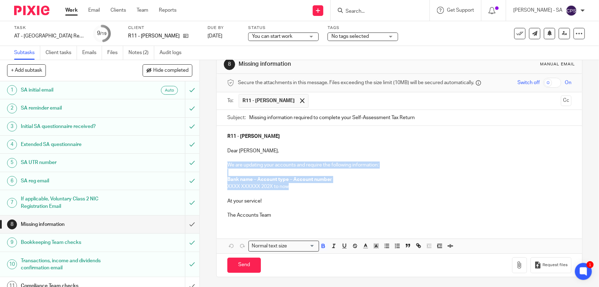
drag, startPoint x: 226, startPoint y: 166, endPoint x: 290, endPoint y: 188, distance: 68.0
click at [290, 188] on div "R11 - [PERSON_NAME] Dear [PERSON_NAME], We are updating your accounts and requi…" at bounding box center [400, 175] width 366 height 98
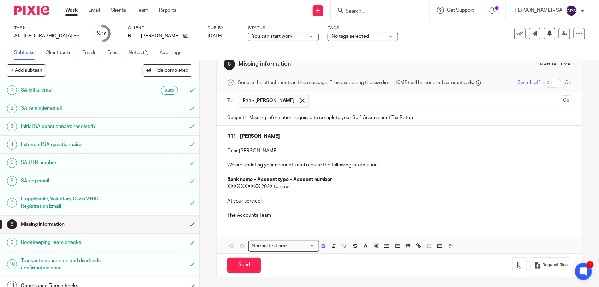
scroll to position [0, 0]
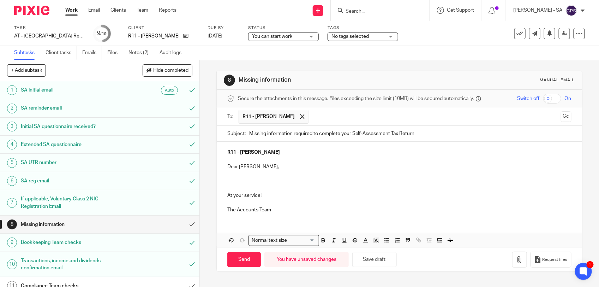
click at [234, 177] on p at bounding box center [399, 173] width 344 height 7
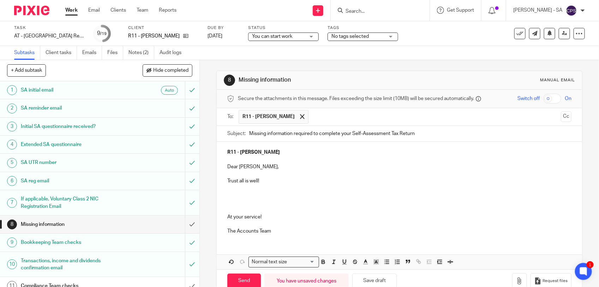
click at [243, 200] on p at bounding box center [399, 202] width 344 height 7
click at [237, 191] on p at bounding box center [399, 188] width 344 height 7
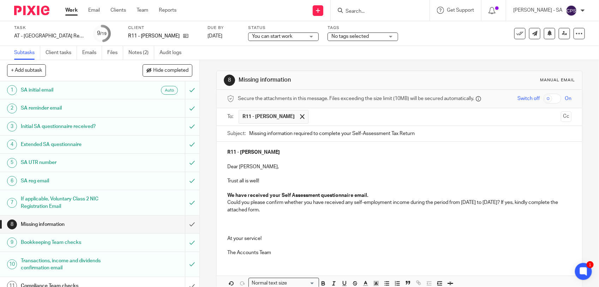
click at [374, 191] on p at bounding box center [399, 188] width 344 height 7
click at [377, 196] on p "We have received your Self Assessment questionnaire email." at bounding box center [399, 195] width 344 height 7
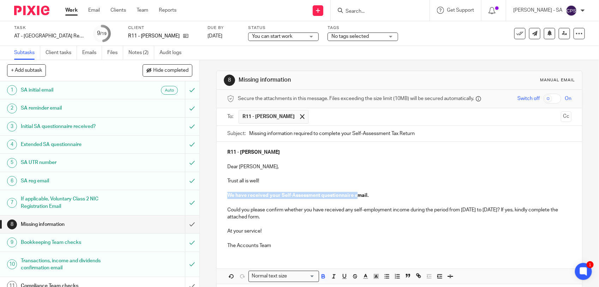
drag, startPoint x: 225, startPoint y: 195, endPoint x: 378, endPoint y: 198, distance: 153.7
click at [361, 198] on strong "We have received your Self-Assessment questionnaire email." at bounding box center [297, 195] width 141 height 5
click at [224, 196] on div "R11 - JOHN RITCHIE Dear John, Trust all is well! We have received your Self-Ass…" at bounding box center [400, 198] width 366 height 113
click at [227, 195] on strong "We have received your Self-Assessment questionnaire email." at bounding box center [297, 195] width 141 height 5
drag, startPoint x: 225, startPoint y: 195, endPoint x: 368, endPoint y: 194, distance: 143.4
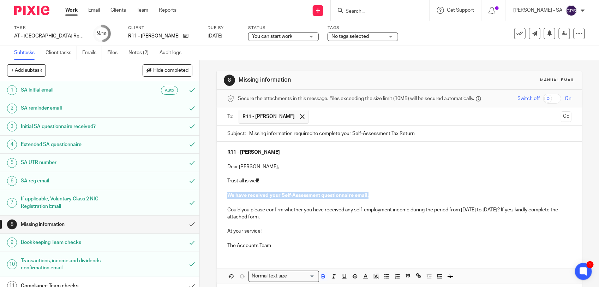
click at [368, 194] on p "We have received your Self-Assessment questionnaire email." at bounding box center [399, 195] width 344 height 7
click at [321, 280] on button "button" at bounding box center [323, 276] width 9 height 9
click at [283, 247] on p "The Accounts Team" at bounding box center [399, 245] width 344 height 7
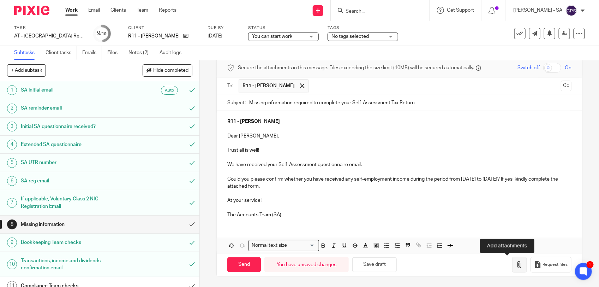
click at [516, 262] on icon "button" at bounding box center [519, 264] width 7 height 7
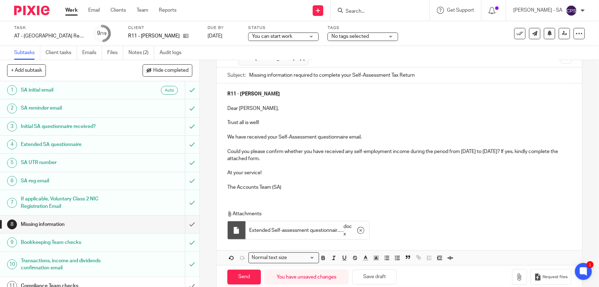
scroll to position [72, 0]
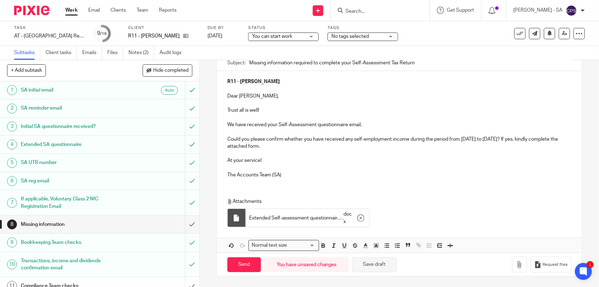
click at [369, 267] on button "Save draft" at bounding box center [375, 264] width 45 height 15
click at [240, 265] on input "Send" at bounding box center [244, 264] width 34 height 15
type input "Sent"
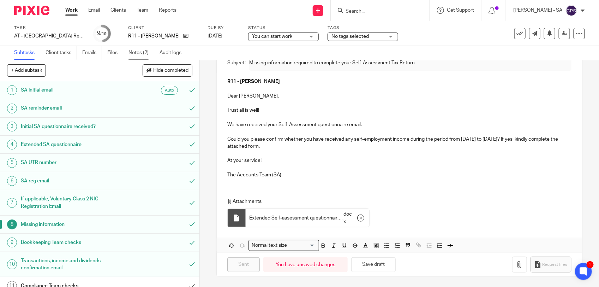
click at [140, 53] on link "Notes (2)" at bounding box center [142, 53] width 26 height 14
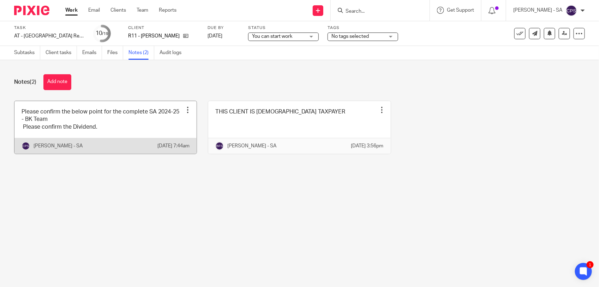
click at [133, 127] on link at bounding box center [105, 127] width 182 height 53
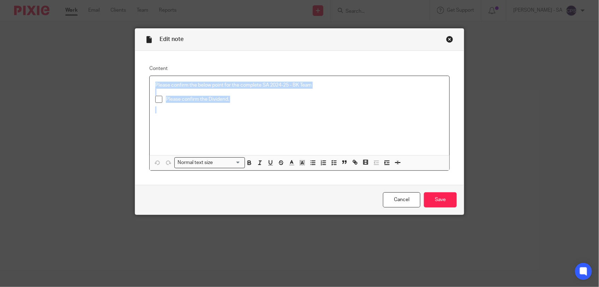
drag, startPoint x: 153, startPoint y: 83, endPoint x: 244, endPoint y: 110, distance: 94.9
click at [244, 110] on div "Please confirm the below point for the complete SA 2024-25 - BK Team Please con…" at bounding box center [300, 115] width 300 height 79
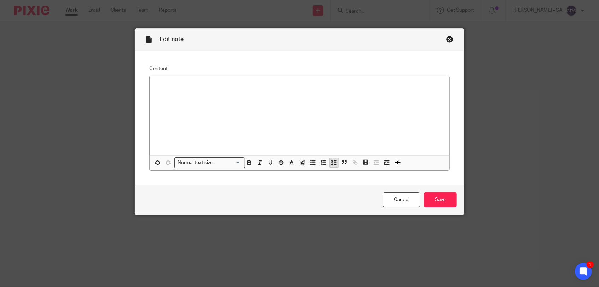
click at [331, 160] on icon "button" at bounding box center [334, 162] width 6 height 6
click at [435, 200] on input "Save" at bounding box center [440, 199] width 33 height 15
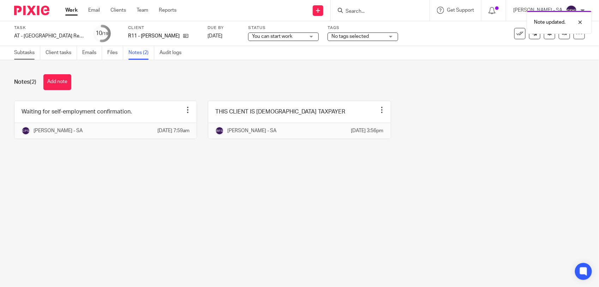
click at [20, 52] on link "Subtasks" at bounding box center [27, 53] width 26 height 14
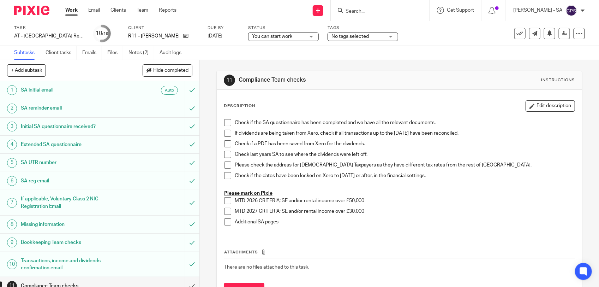
click at [298, 40] on span "You can start work" at bounding box center [278, 36] width 53 height 7
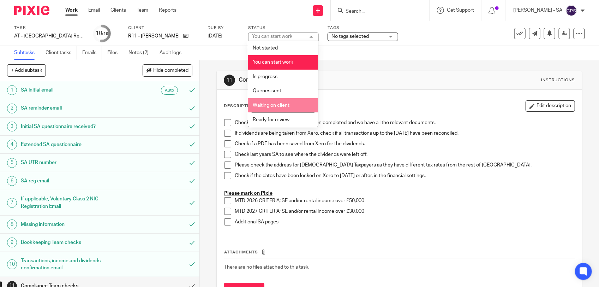
click at [274, 103] on span "Waiting on client" at bounding box center [271, 105] width 37 height 5
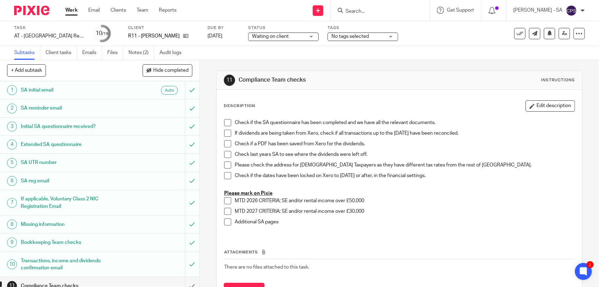
click at [362, 10] on input "Search" at bounding box center [377, 11] width 64 height 6
paste input "Kofi"
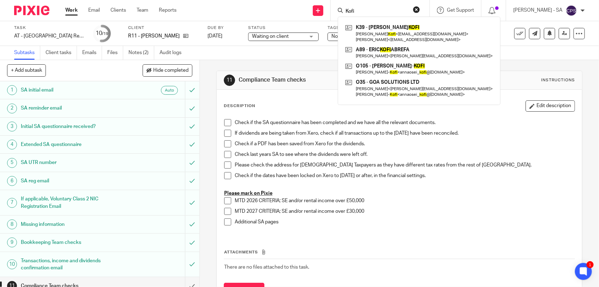
drag, startPoint x: 379, startPoint y: 10, endPoint x: 338, endPoint y: 9, distance: 41.3
click at [338, 9] on div "[PERSON_NAME] K39 - [PERSON_NAME] [PERSON_NAME] < [EMAIL_ADDRESS][DOMAIN_NAME] …" at bounding box center [380, 10] width 99 height 21
paste input "T"
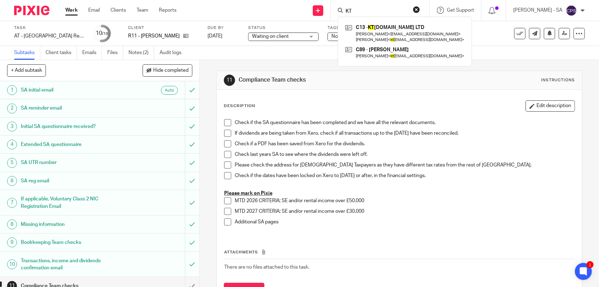
type input "KT"
click at [367, 10] on input "KT" at bounding box center [377, 11] width 64 height 6
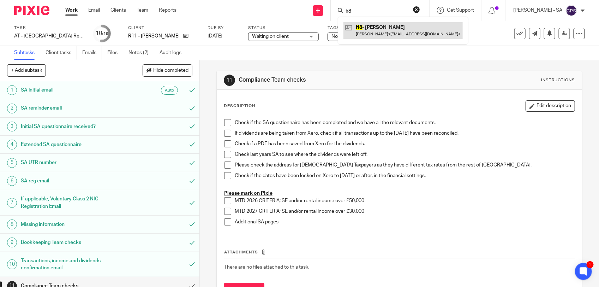
type input "h8"
click at [371, 34] on link at bounding box center [403, 30] width 119 height 16
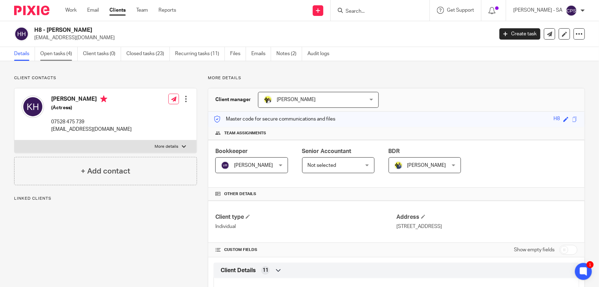
click at [55, 58] on link "Open tasks (4)" at bounding box center [58, 54] width 37 height 14
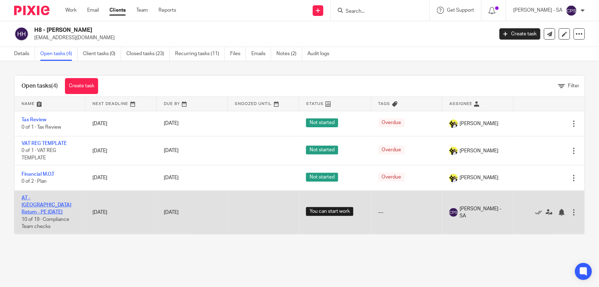
click at [38, 197] on link "AT - [GEOGRAPHIC_DATA] Return - PE [DATE]" at bounding box center [47, 204] width 50 height 19
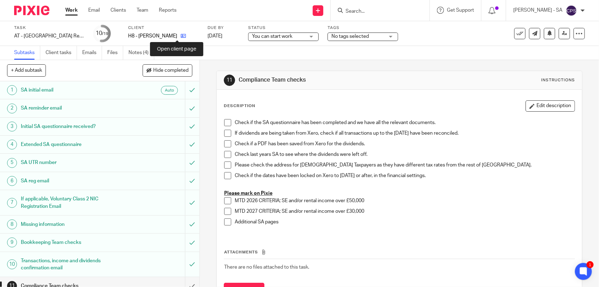
click at [181, 34] on icon at bounding box center [183, 35] width 5 height 5
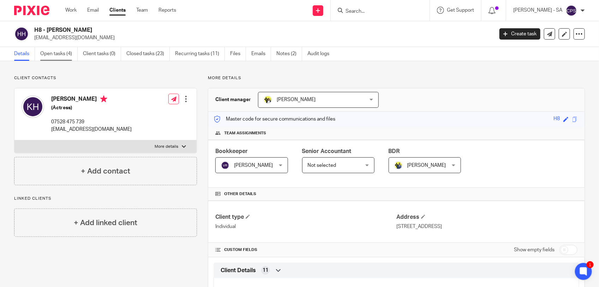
click at [43, 57] on link "Open tasks (4)" at bounding box center [58, 54] width 37 height 14
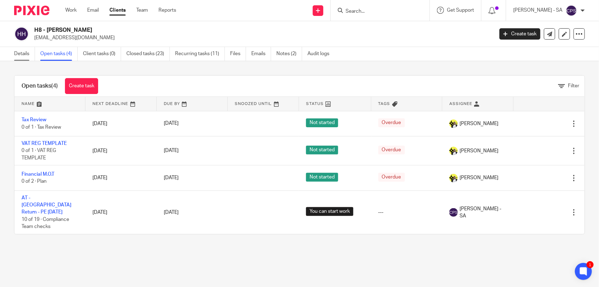
click at [22, 53] on link "Details" at bounding box center [24, 54] width 21 height 14
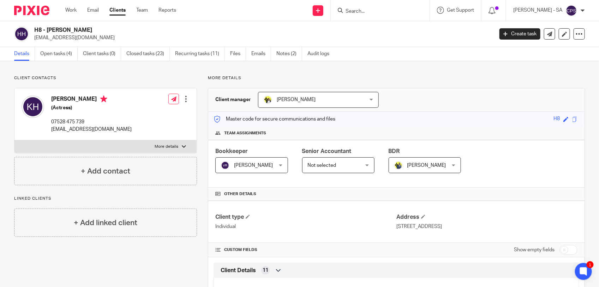
click at [363, 7] on form at bounding box center [382, 10] width 75 height 9
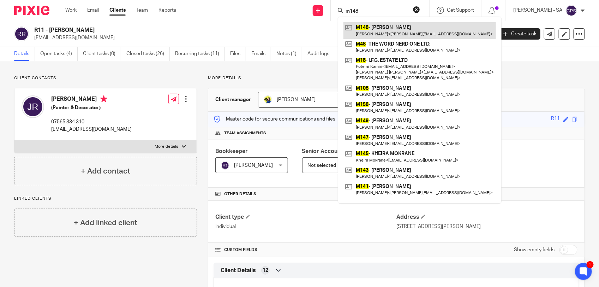
type input "m148"
click at [402, 29] on link at bounding box center [420, 30] width 153 height 16
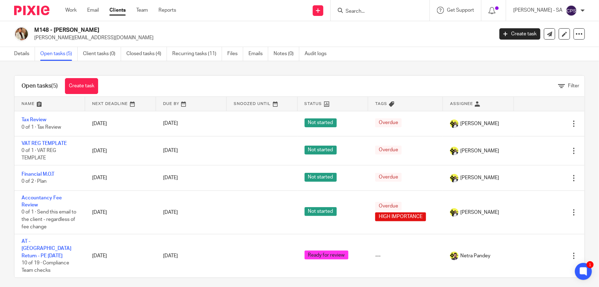
click at [364, 11] on input "Search" at bounding box center [377, 11] width 64 height 6
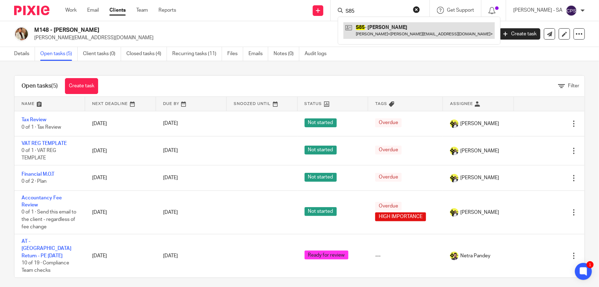
type input "S85"
click at [396, 36] on link at bounding box center [420, 30] width 152 height 16
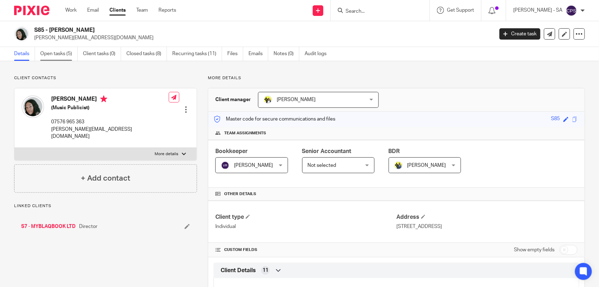
click at [57, 56] on link "Open tasks (5)" at bounding box center [58, 54] width 37 height 14
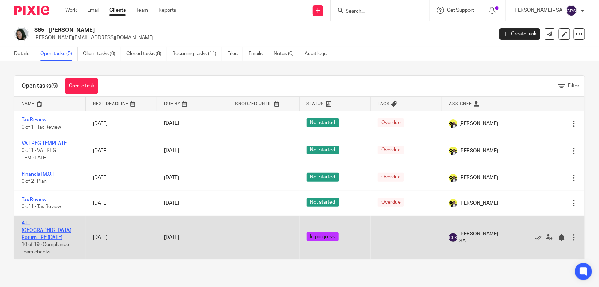
click at [49, 222] on link "AT - [GEOGRAPHIC_DATA] Return - PE [DATE]" at bounding box center [47, 229] width 50 height 19
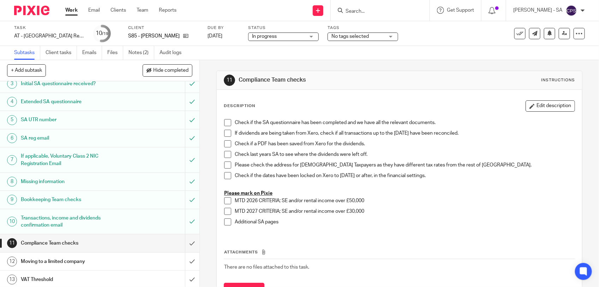
scroll to position [88, 0]
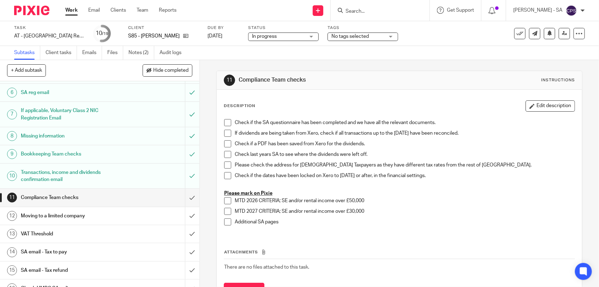
click at [69, 251] on h1 "SA email - Tax to pay" at bounding box center [73, 252] width 105 height 11
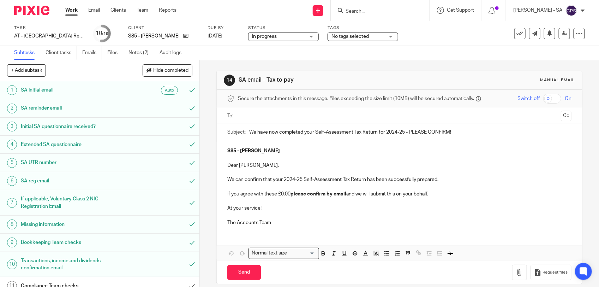
scroll to position [9, 0]
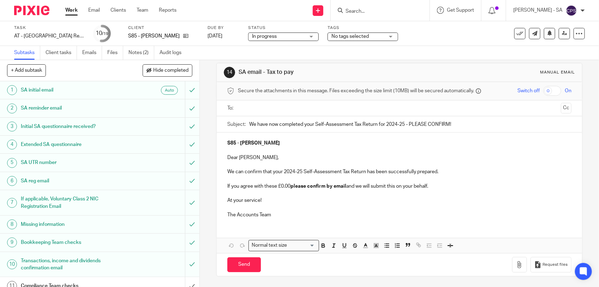
click at [284, 186] on p "If you agree with these £0.00 please confirm by email and we will submit this o…" at bounding box center [399, 186] width 344 height 7
click at [374, 265] on button "Save draft" at bounding box center [375, 264] width 45 height 15
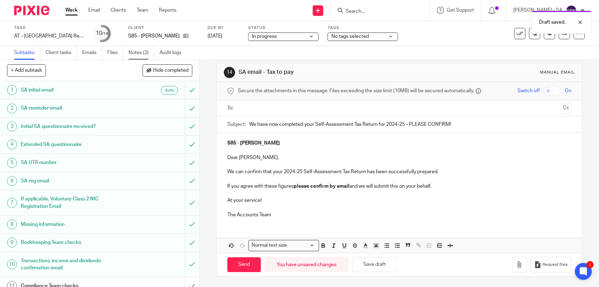
click at [136, 52] on link "Notes (2)" at bounding box center [142, 53] width 26 height 14
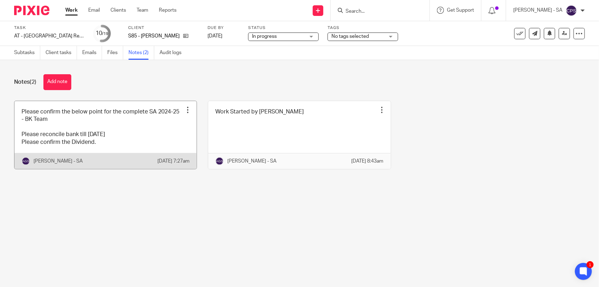
click at [167, 131] on link at bounding box center [105, 135] width 182 height 68
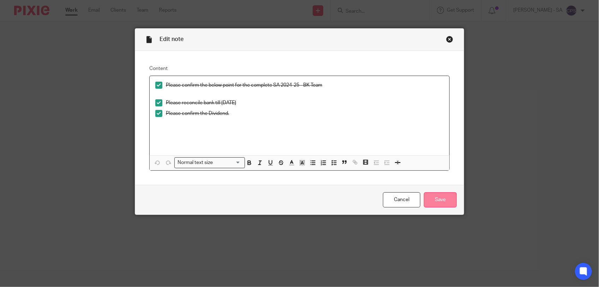
click at [439, 202] on input "Save" at bounding box center [440, 199] width 33 height 15
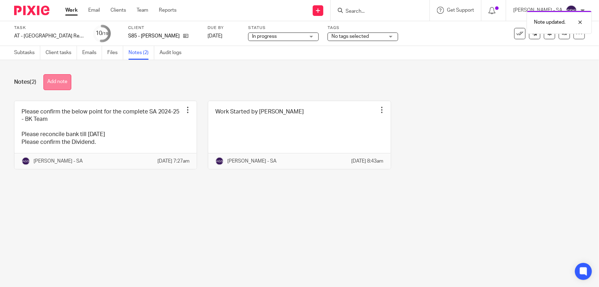
click at [57, 86] on button "Add note" at bounding box center [57, 82] width 28 height 16
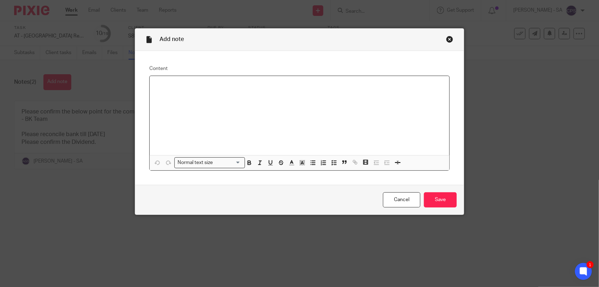
click at [169, 89] on div at bounding box center [300, 115] width 300 height 79
paste div
click at [170, 87] on p "Please check SA and send to the client." at bounding box center [299, 85] width 289 height 7
drag, startPoint x: 152, startPoint y: 85, endPoint x: 256, endPoint y: 88, distance: 104.6
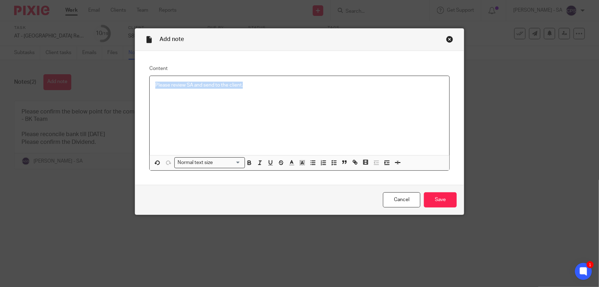
click at [256, 87] on p "Please review SA and send to the client." at bounding box center [299, 85] width 289 height 7
click at [332, 165] on icon "button" at bounding box center [334, 162] width 6 height 6
click at [266, 87] on p "Please review SA and send to the client." at bounding box center [305, 85] width 278 height 7
click at [431, 200] on input "Save" at bounding box center [440, 199] width 33 height 15
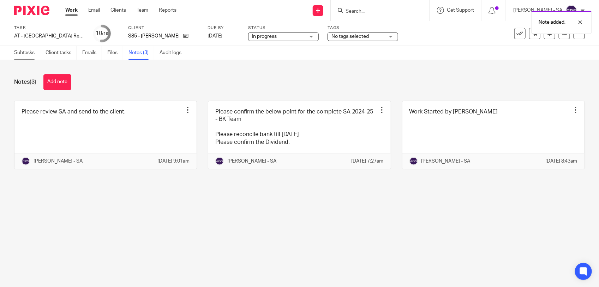
click at [22, 51] on link "Subtasks" at bounding box center [27, 53] width 26 height 14
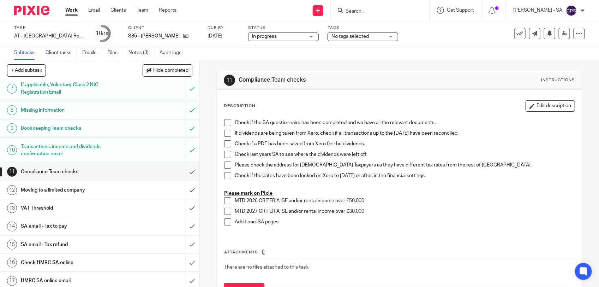
scroll to position [132, 0]
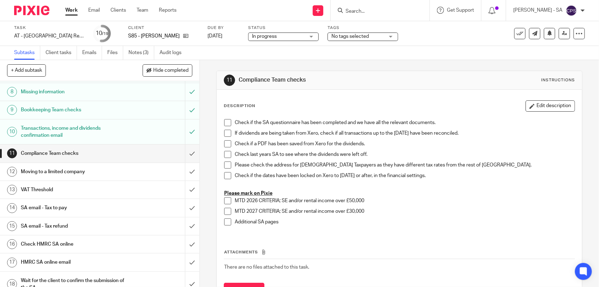
click at [77, 206] on h1 "SA email - Tax to pay" at bounding box center [73, 207] width 105 height 11
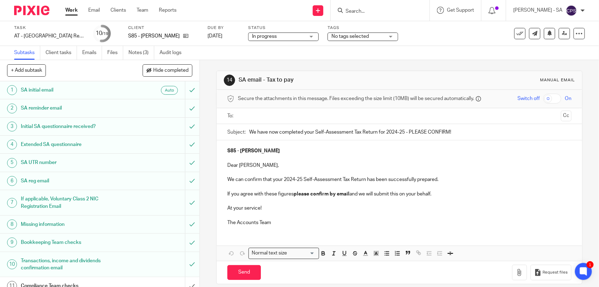
click at [290, 37] on span "In progress" at bounding box center [278, 36] width 53 height 7
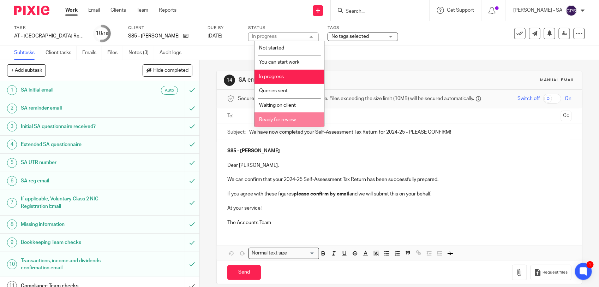
click at [277, 113] on li "Ready for review" at bounding box center [290, 119] width 70 height 14
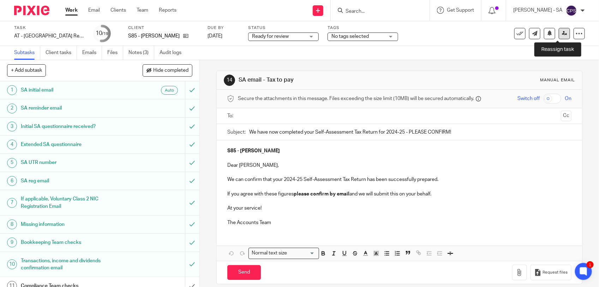
click at [562, 31] on icon at bounding box center [564, 33] width 5 height 5
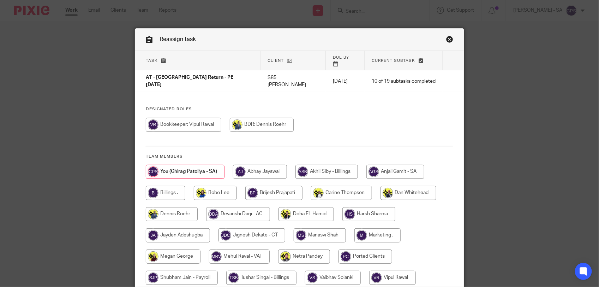
scroll to position [74, 0]
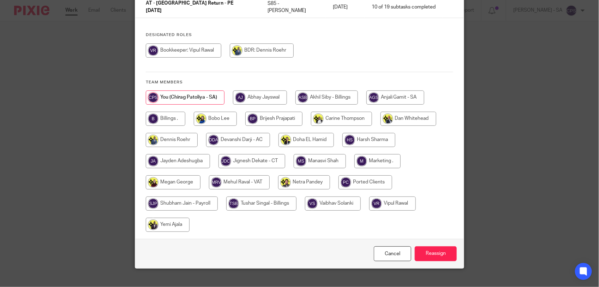
click at [304, 175] on input "radio" at bounding box center [304, 182] width 52 height 14
radio input "true"
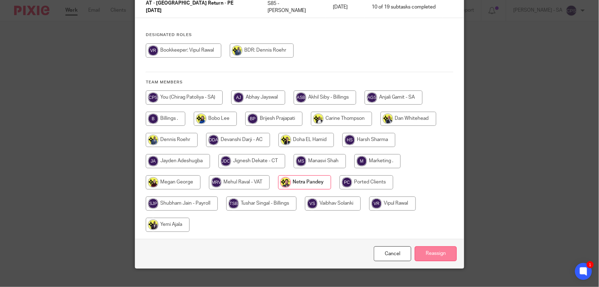
click at [433, 246] on input "Reassign" at bounding box center [436, 253] width 42 height 15
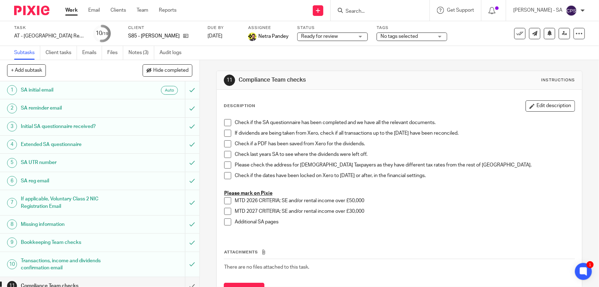
click at [365, 10] on input "Search" at bounding box center [377, 11] width 64 height 6
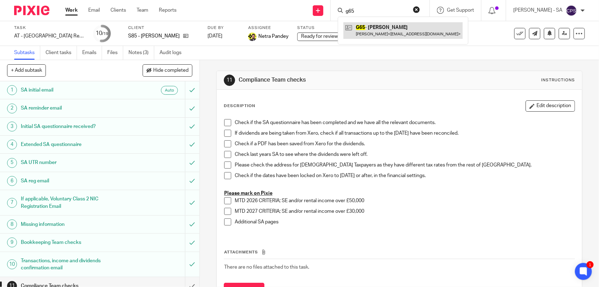
type input "g65"
click at [389, 32] on link at bounding box center [403, 30] width 119 height 16
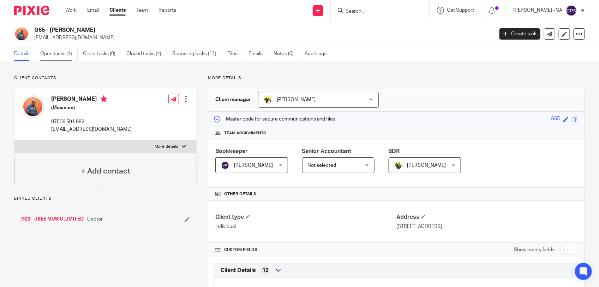
click at [64, 54] on link "Open tasks (4)" at bounding box center [58, 54] width 37 height 14
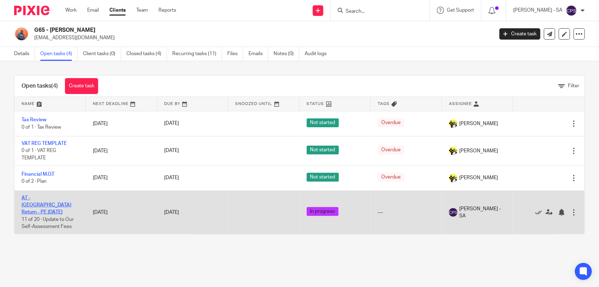
click at [36, 198] on link "AT - [GEOGRAPHIC_DATA] Return - PE [DATE]" at bounding box center [47, 204] width 50 height 19
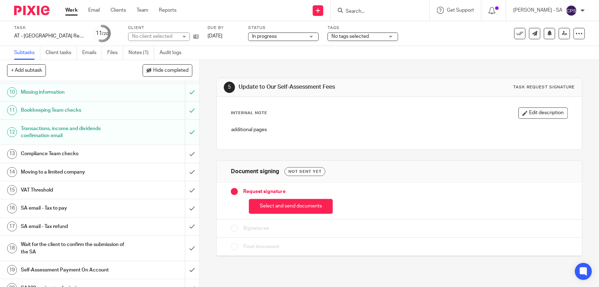
scroll to position [177, 0]
click at [61, 209] on h1 "SA email - Tax to pay" at bounding box center [73, 207] width 105 height 11
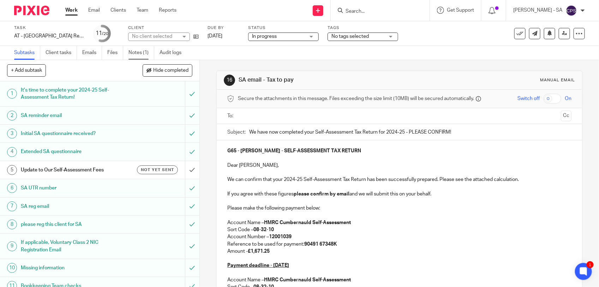
click at [142, 50] on link "Notes (1)" at bounding box center [142, 53] width 26 height 14
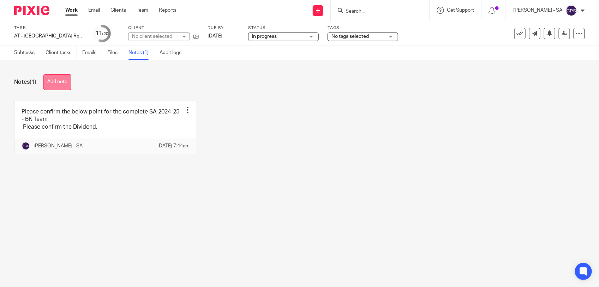
click at [57, 85] on button "Add note" at bounding box center [57, 82] width 28 height 16
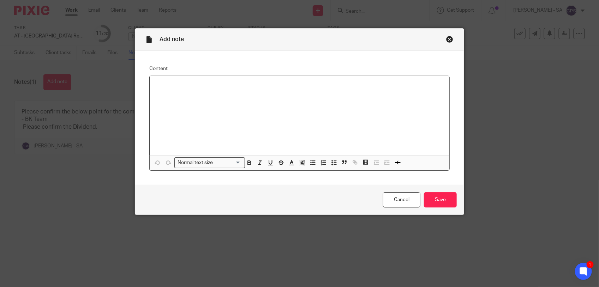
click at [166, 80] on div at bounding box center [300, 115] width 300 height 79
paste div
click at [172, 85] on p "Please check SA and send to the client." at bounding box center [299, 85] width 289 height 7
drag, startPoint x: 150, startPoint y: 82, endPoint x: 250, endPoint y: 88, distance: 99.4
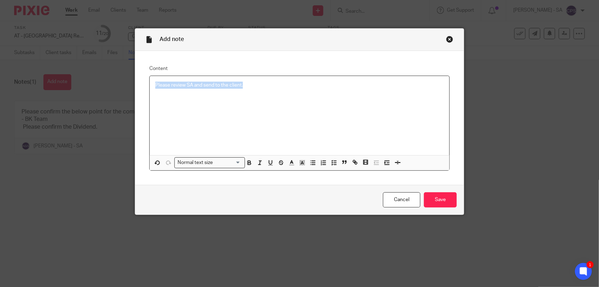
click at [250, 88] on div "Please review SA and send to the client." at bounding box center [300, 115] width 300 height 79
click at [334, 162] on line "button" at bounding box center [335, 162] width 2 height 0
click at [262, 86] on p "Please review SA and send to the client." at bounding box center [305, 85] width 278 height 7
click at [433, 199] on input "Save" at bounding box center [440, 199] width 33 height 15
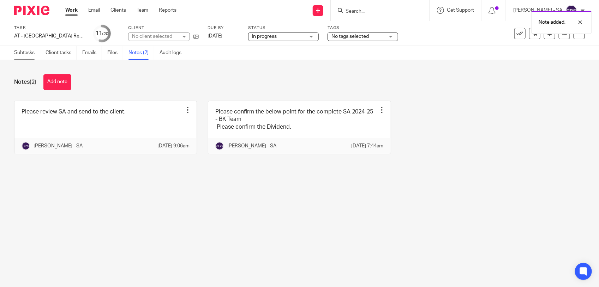
click at [17, 52] on link "Subtasks" at bounding box center [27, 53] width 26 height 14
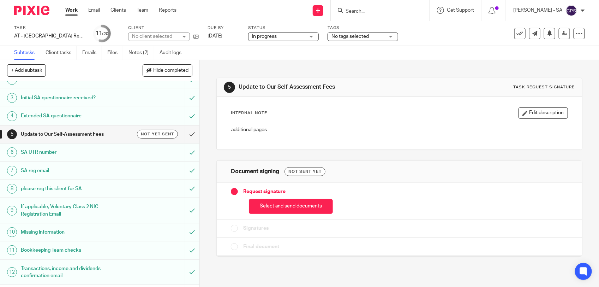
scroll to position [132, 0]
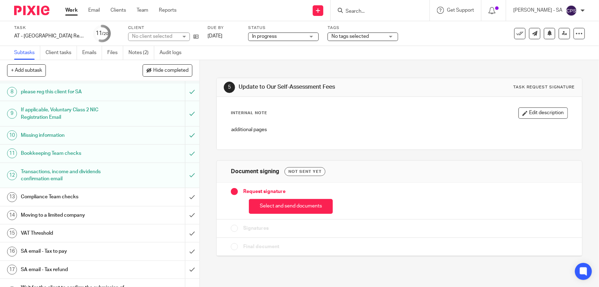
click at [72, 254] on h1 "SA email - Tax to pay" at bounding box center [73, 251] width 105 height 11
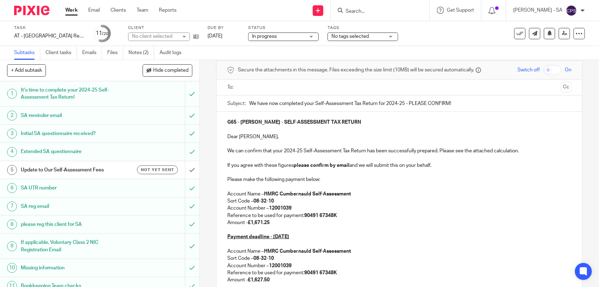
scroll to position [44, 0]
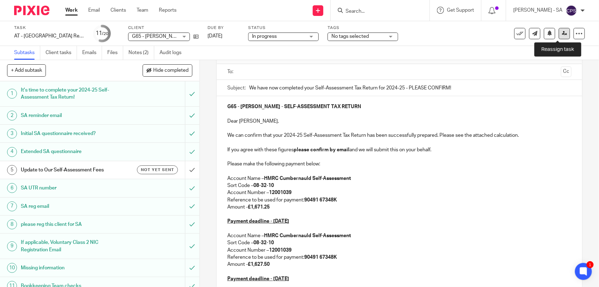
click at [562, 32] on icon at bounding box center [564, 33] width 5 height 5
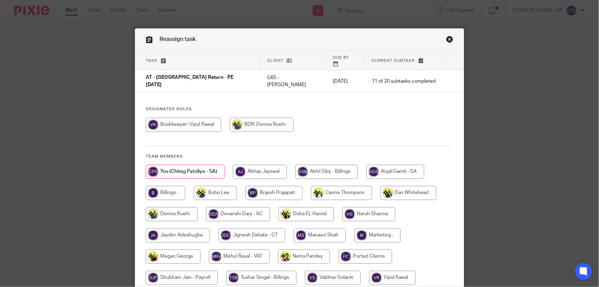
drag, startPoint x: 0, startPoint y: 0, endPoint x: 448, endPoint y: 39, distance: 449.3
click at [448, 39] on link "Close this dialog window" at bounding box center [450, 41] width 7 height 10
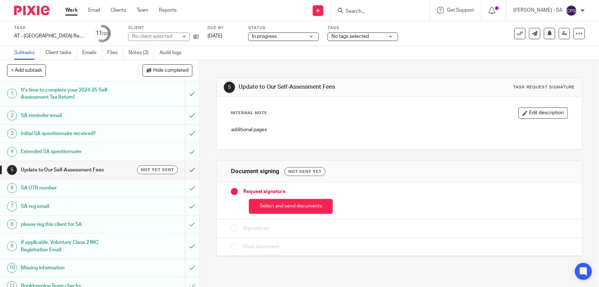
click at [261, 36] on span "In progress" at bounding box center [264, 36] width 25 height 5
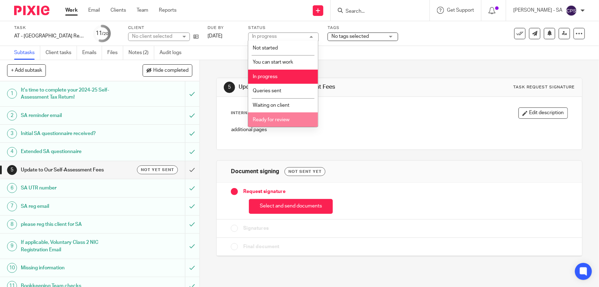
click at [267, 116] on li "Ready for review" at bounding box center [283, 119] width 70 height 14
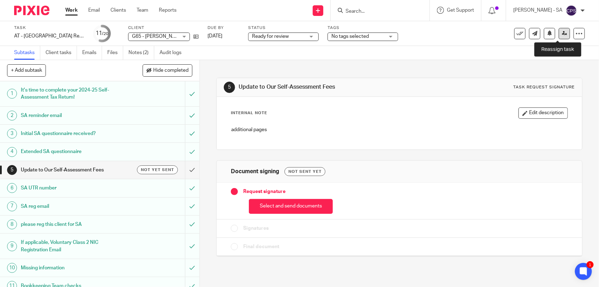
click at [559, 37] on link at bounding box center [564, 33] width 11 height 11
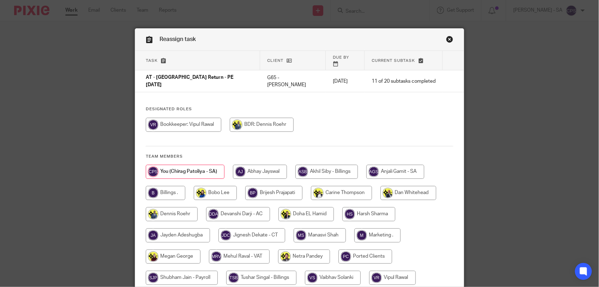
scroll to position [44, 0]
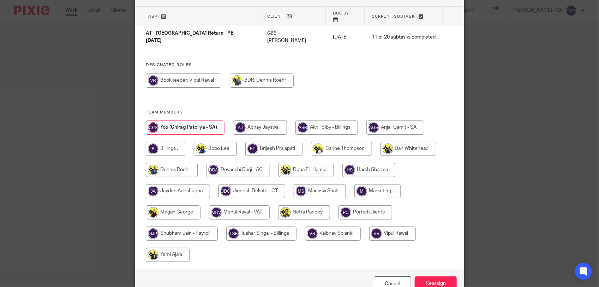
click at [306, 205] on input "radio" at bounding box center [304, 212] width 52 height 14
radio input "true"
click at [426, 276] on input "Reassign" at bounding box center [436, 283] width 42 height 15
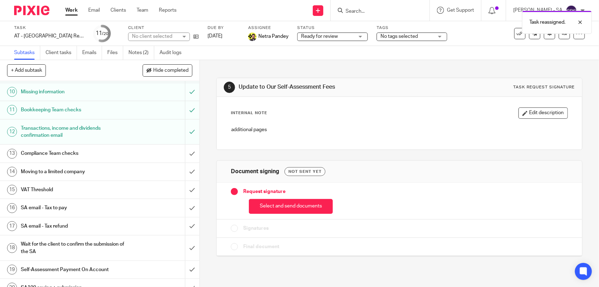
scroll to position [177, 0]
click at [85, 211] on h1 "SA email - Tax to pay" at bounding box center [73, 207] width 105 height 11
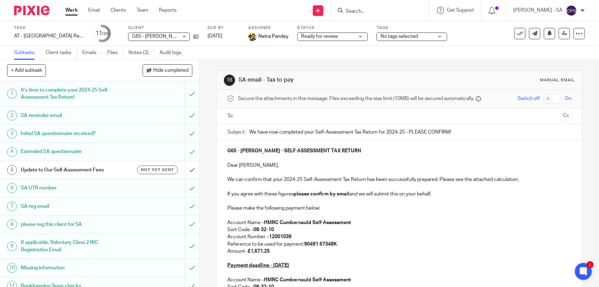
click at [358, 11] on input "Search" at bounding box center [377, 11] width 64 height 6
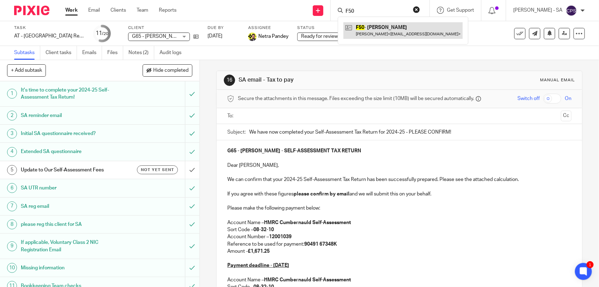
type input "F50"
click at [396, 30] on link at bounding box center [403, 30] width 119 height 16
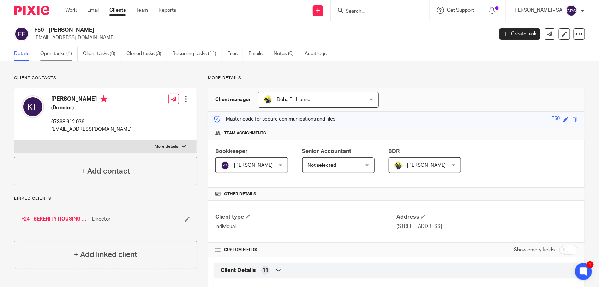
click at [55, 57] on link "Open tasks (4)" at bounding box center [58, 54] width 37 height 14
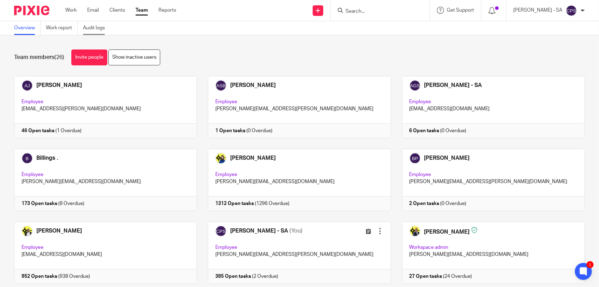
click at [97, 30] on link "Audit logs" at bounding box center [96, 28] width 27 height 14
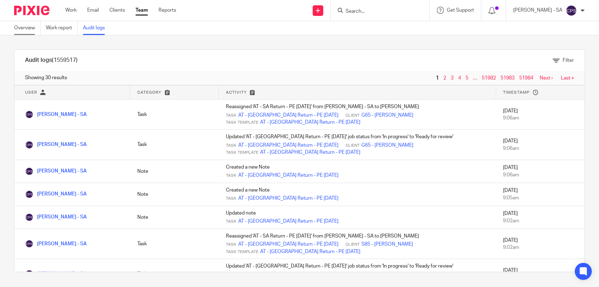
click at [19, 30] on link "Overview" at bounding box center [27, 28] width 26 height 14
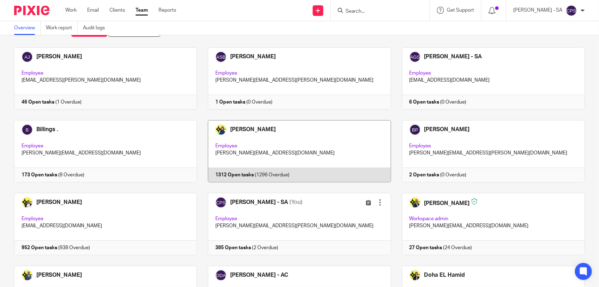
scroll to position [44, 0]
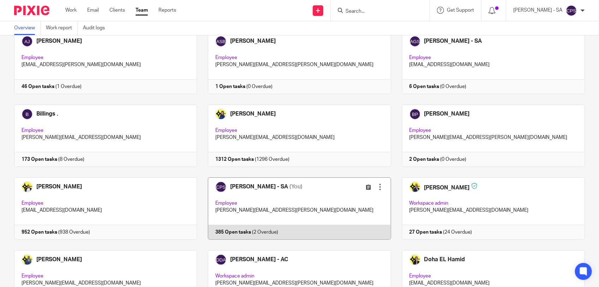
click at [303, 197] on link at bounding box center [294, 208] width 194 height 62
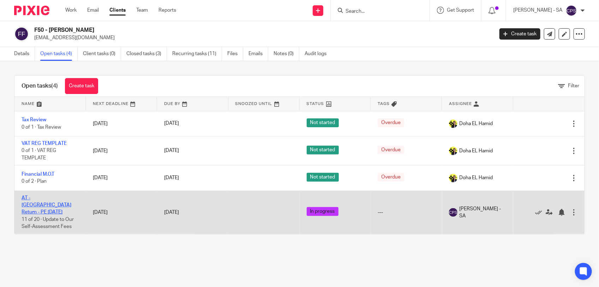
click at [46, 199] on link "AT - [GEOGRAPHIC_DATA] Return - PE [DATE]" at bounding box center [47, 204] width 50 height 19
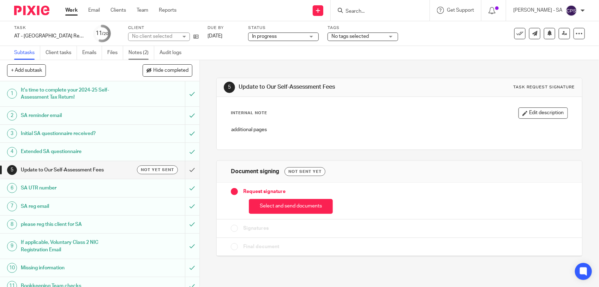
click at [132, 55] on link "Notes (2)" at bounding box center [142, 53] width 26 height 14
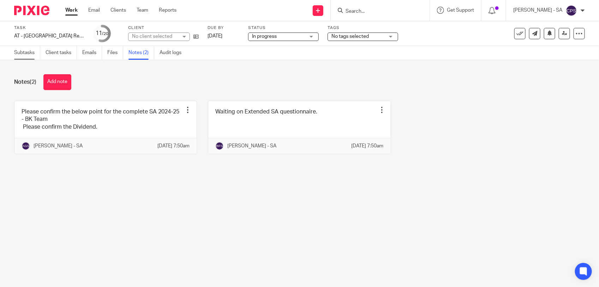
click at [32, 53] on link "Subtasks" at bounding box center [27, 53] width 26 height 14
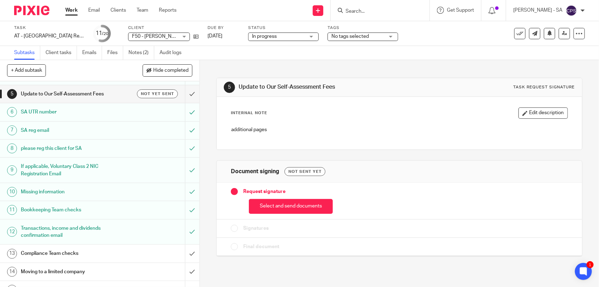
scroll to position [88, 0]
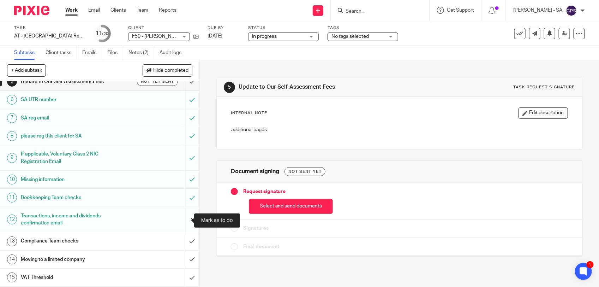
drag, startPoint x: 181, startPoint y: 221, endPoint x: 182, endPoint y: 217, distance: 4.5
click at [181, 221] on input "submit" at bounding box center [100, 219] width 200 height 25
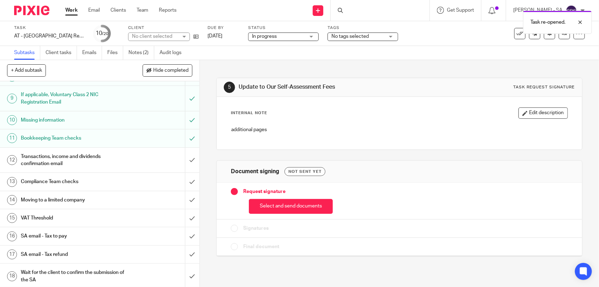
scroll to position [177, 0]
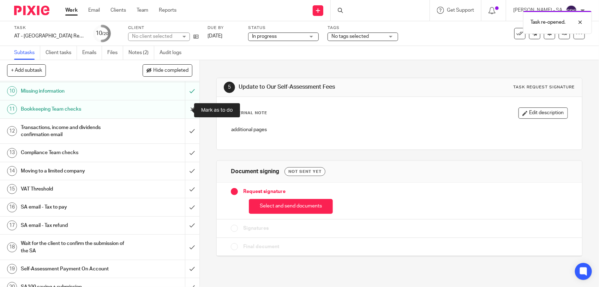
click at [184, 108] on input "submit" at bounding box center [100, 109] width 200 height 18
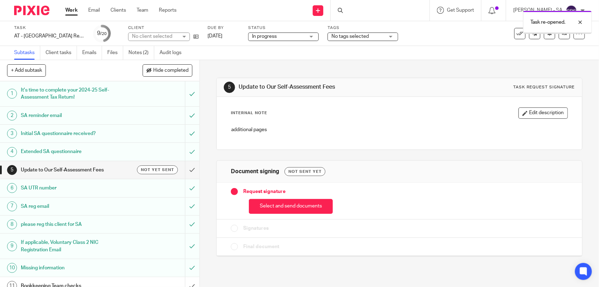
scroll to position [132, 0]
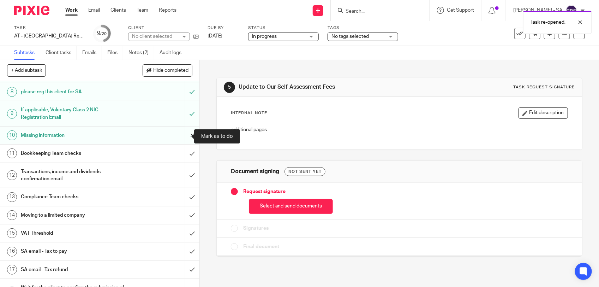
click at [182, 135] on input "submit" at bounding box center [100, 135] width 200 height 18
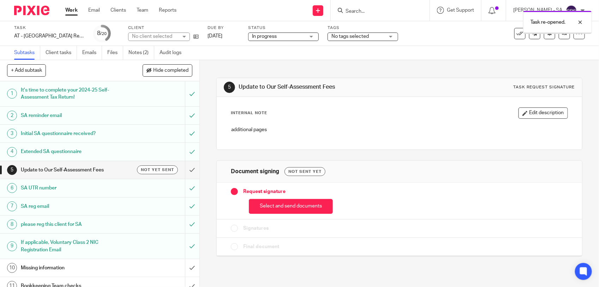
scroll to position [88, 0]
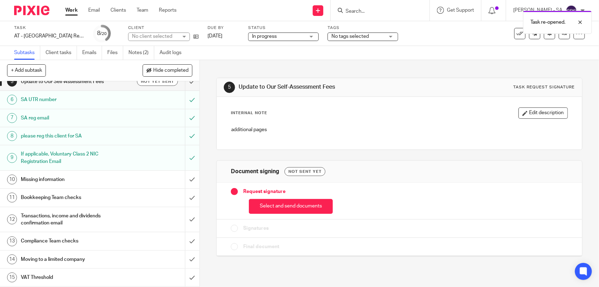
click at [86, 179] on h1 "Missing information" at bounding box center [73, 179] width 105 height 11
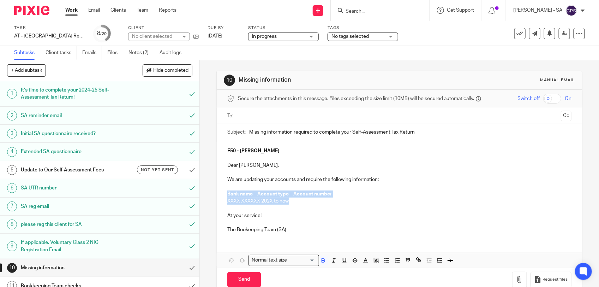
drag, startPoint x: 223, startPoint y: 192, endPoint x: 286, endPoint y: 200, distance: 63.8
click at [286, 200] on div "F50 - KENEISHA FOREMAN Dear Keneisha, We are updating your accounts and require…" at bounding box center [400, 189] width 366 height 98
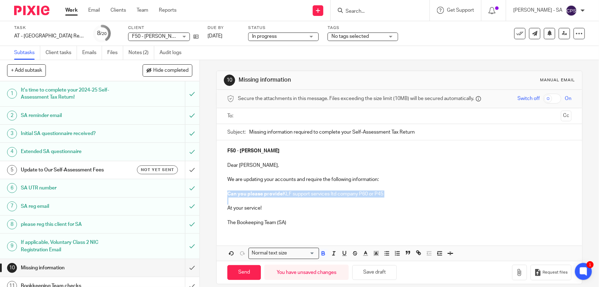
drag, startPoint x: 225, startPoint y: 193, endPoint x: 388, endPoint y: 199, distance: 162.9
click at [388, 199] on div "F50 - KENEISHA FOREMAN Dear Keneisha, We are updating your accounts and require…" at bounding box center [400, 185] width 366 height 91
copy p "Can you please provide KLF support services ltd company P60 or P45"
click at [268, 194] on strong "Can you please provide" at bounding box center [254, 193] width 55 height 5
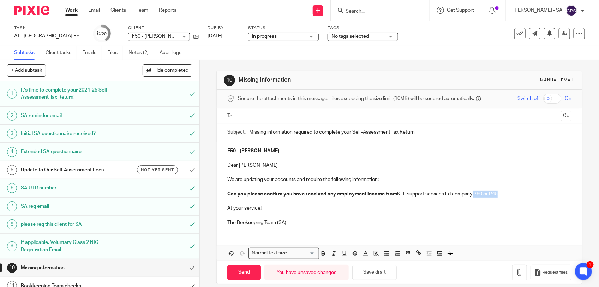
drag, startPoint x: 471, startPoint y: 194, endPoint x: 498, endPoint y: 193, distance: 27.9
click at [498, 193] on p "Can you please confirm you have received any employment income from KLF support…" at bounding box center [399, 193] width 344 height 7
drag, startPoint x: 225, startPoint y: 194, endPoint x: 312, endPoint y: 192, distance: 86.6
click at [312, 192] on strong "Can you please confirm you have received any employment income from" at bounding box center [312, 193] width 170 height 5
click at [224, 194] on div "F50 - KENEISHA FOREMAN Dear Keneisha, We are updating your accounts and require…" at bounding box center [400, 185] width 366 height 91
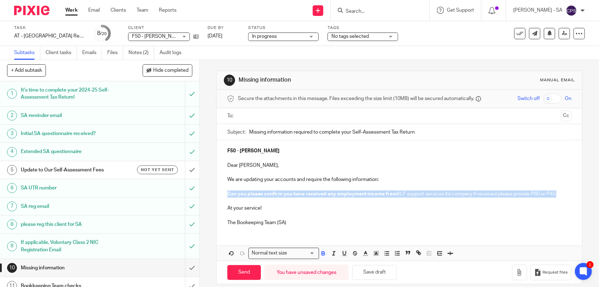
drag, startPoint x: 224, startPoint y: 194, endPoint x: 557, endPoint y: 196, distance: 333.1
click at [557, 196] on div "F50 - KENEISHA FOREMAN Dear Keneisha, We are updating your accounts and require…" at bounding box center [400, 185] width 366 height 91
copy p "Can you please confirm you have received any employment income from KLF support…"
click at [227, 196] on strong "Can you please confirm you have received any employment income from" at bounding box center [312, 193] width 170 height 5
click at [224, 193] on div "F50 - KENEISHA FOREMAN Dear Keneisha, We are updating your accounts and require…" at bounding box center [400, 185] width 366 height 91
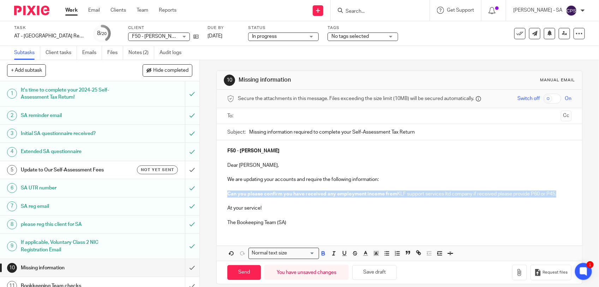
drag, startPoint x: 226, startPoint y: 193, endPoint x: 556, endPoint y: 194, distance: 330.3
click at [556, 194] on p "Can you please confirm you have received any employment income from KLF support…" at bounding box center [399, 193] width 344 height 7
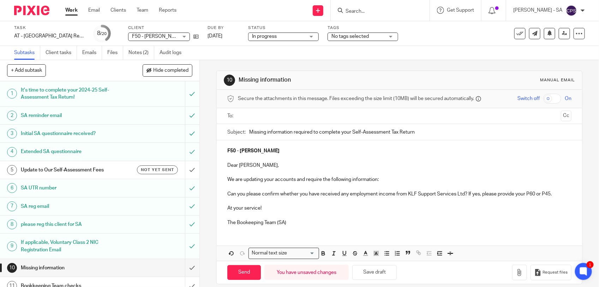
click at [227, 194] on p "Can you please confirm whether you have received any employment income from KLF…" at bounding box center [399, 193] width 344 height 7
click at [385, 255] on icon "button" at bounding box center [387, 253] width 6 height 6
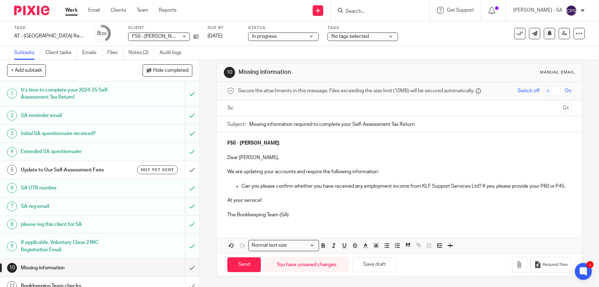
scroll to position [16, 0]
click at [373, 264] on button "Save draft" at bounding box center [375, 264] width 45 height 15
click at [278, 104] on input "text" at bounding box center [400, 108] width 318 height 8
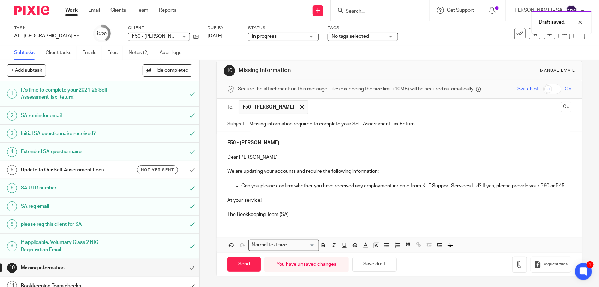
scroll to position [18, 0]
click at [237, 265] on input "Send" at bounding box center [244, 264] width 34 height 15
type input "Sent"
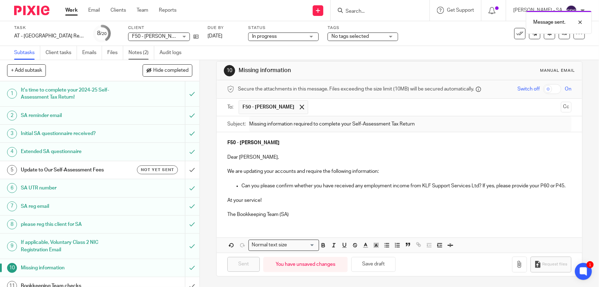
click at [141, 51] on link "Notes (2)" at bounding box center [142, 53] width 26 height 14
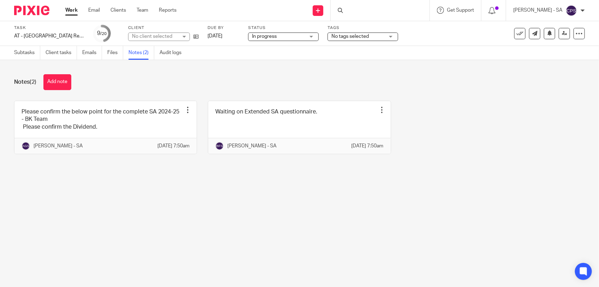
click at [292, 38] on span "In progress" at bounding box center [278, 36] width 53 height 7
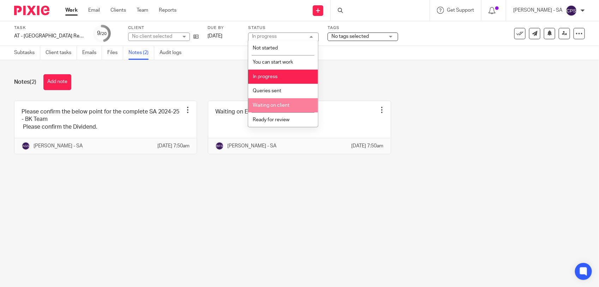
click at [273, 105] on span "Waiting on client" at bounding box center [271, 105] width 37 height 5
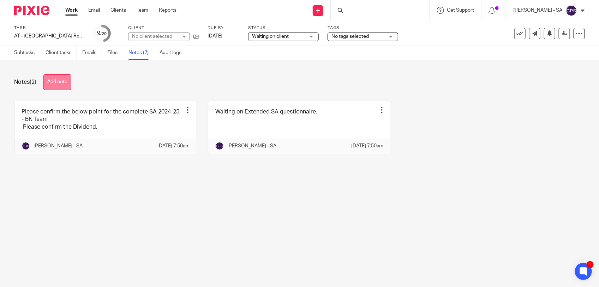
click at [52, 80] on button "Add note" at bounding box center [57, 82] width 28 height 16
